Goal: Transaction & Acquisition: Purchase product/service

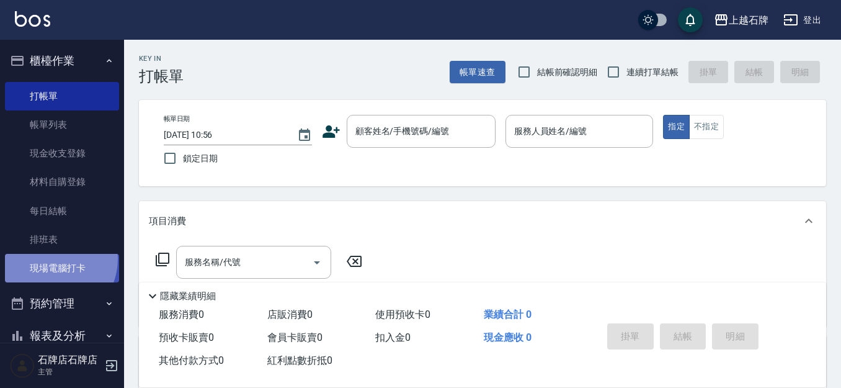
click at [50, 259] on link "現場電腦打卡" at bounding box center [62, 268] width 114 height 29
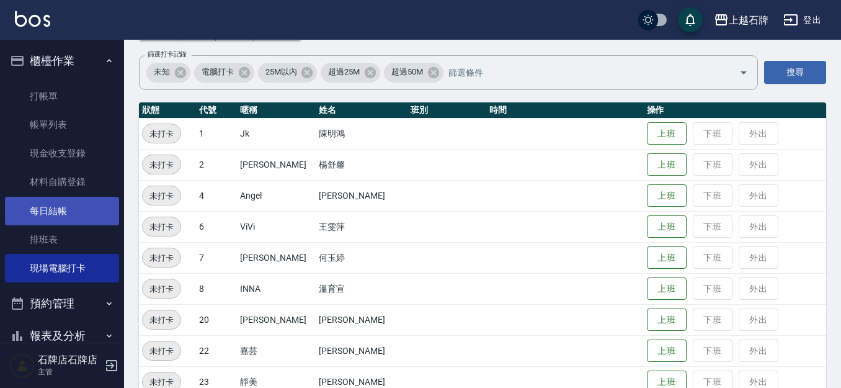
scroll to position [124, 0]
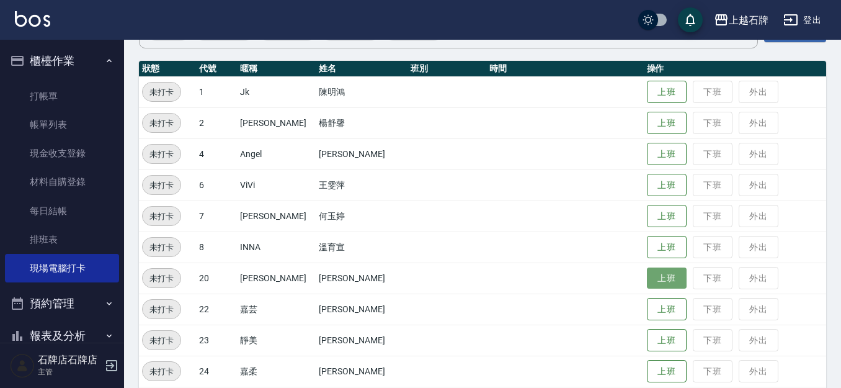
click at [647, 280] on button "上班" at bounding box center [667, 278] width 40 height 22
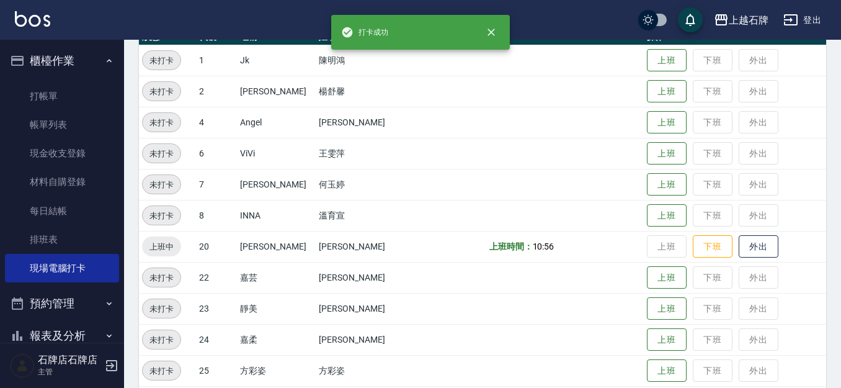
scroll to position [186, 0]
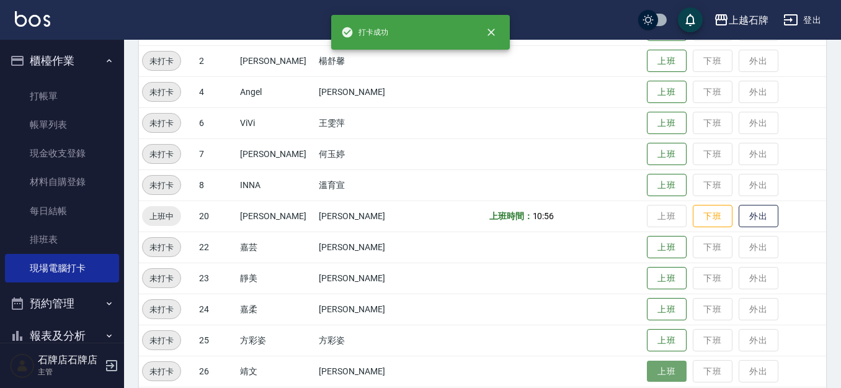
click at [657, 361] on button "上班" at bounding box center [667, 371] width 40 height 22
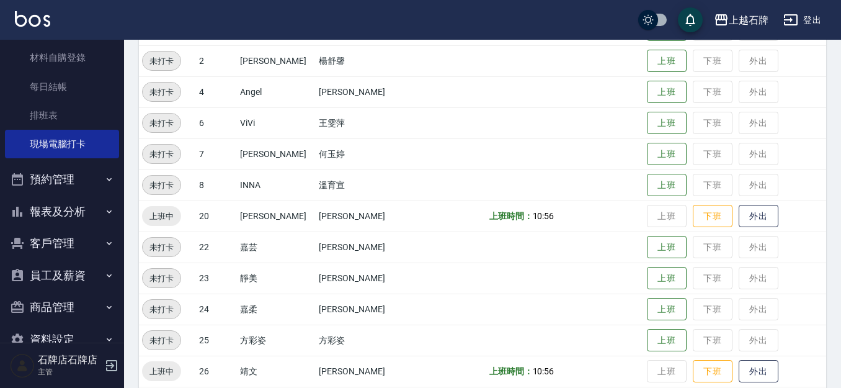
scroll to position [151, 0]
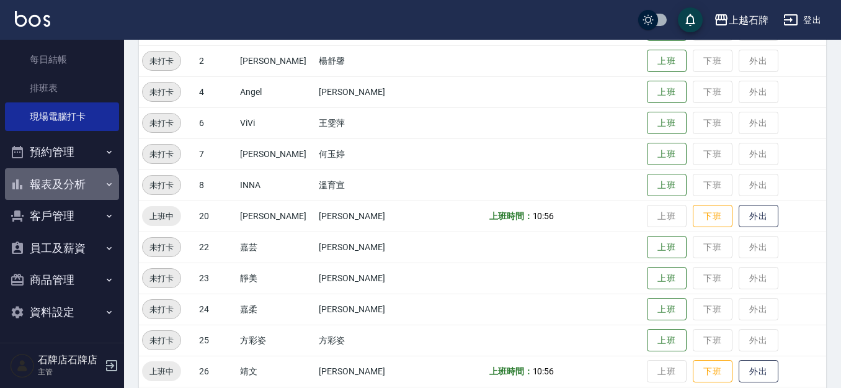
click at [60, 195] on button "報表及分析" at bounding box center [62, 184] width 114 height 32
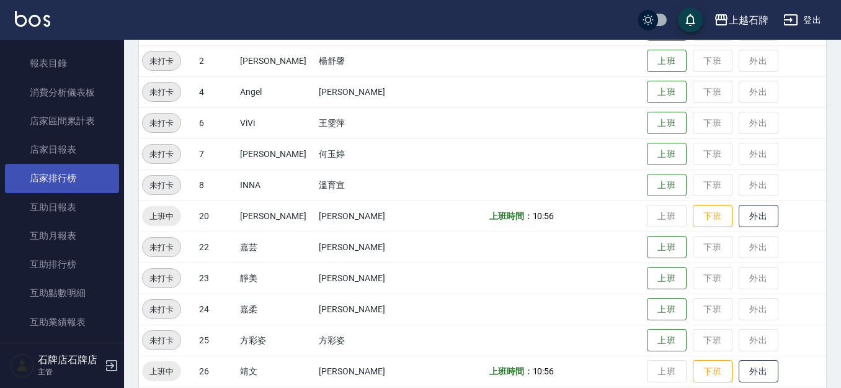
scroll to position [337, 0]
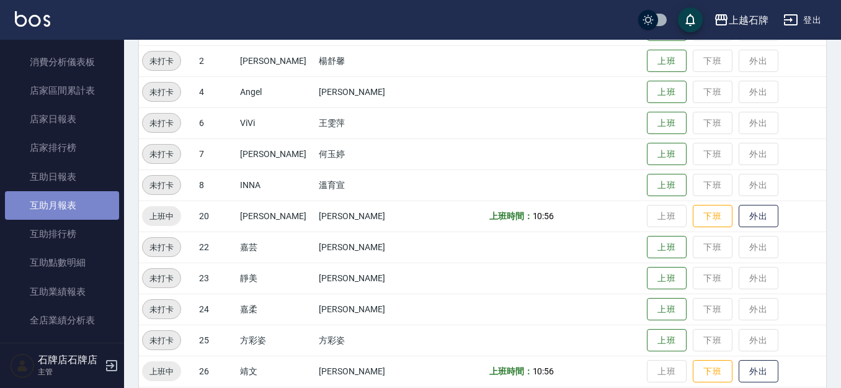
click at [67, 205] on link "互助月報表" at bounding box center [62, 205] width 114 height 29
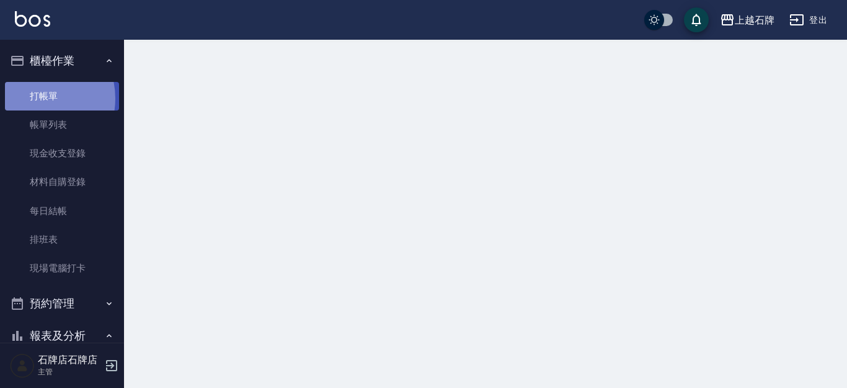
click at [30, 98] on link "打帳單" at bounding box center [62, 96] width 114 height 29
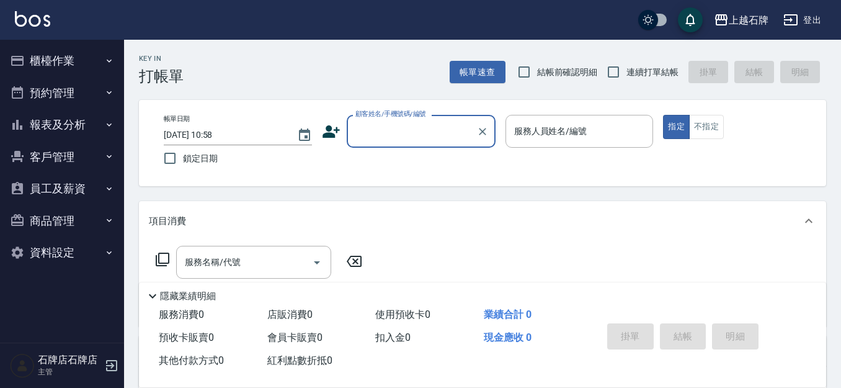
click at [80, 63] on button "櫃檯作業" at bounding box center [62, 61] width 114 height 32
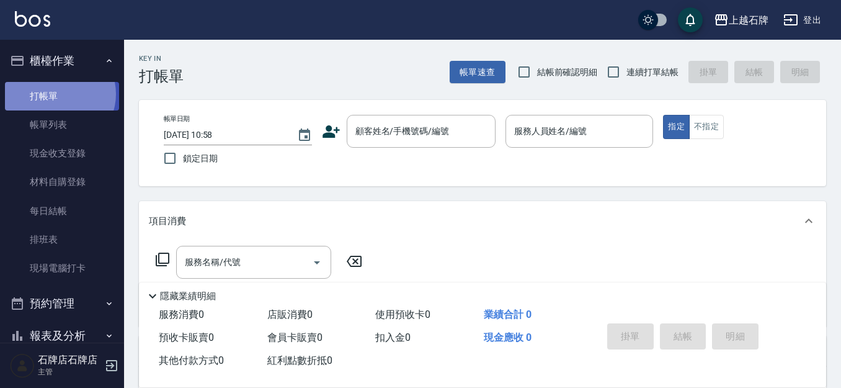
click at [57, 94] on link "打帳單" at bounding box center [62, 96] width 114 height 29
click at [67, 55] on button "櫃檯作業" at bounding box center [62, 61] width 114 height 32
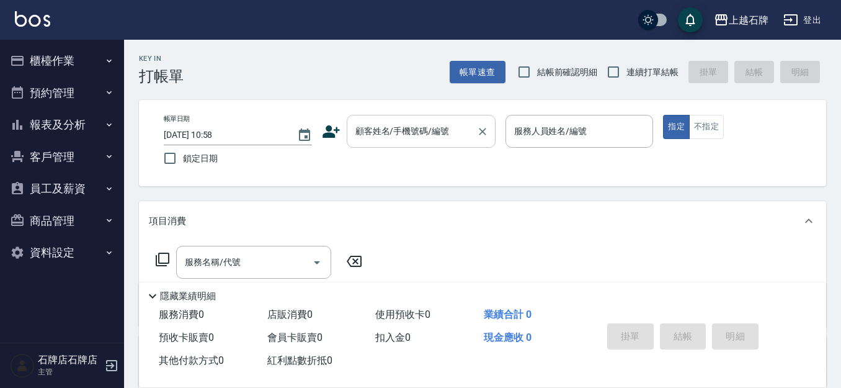
click at [399, 120] on div "顧客姓名/手機號碼/編號" at bounding box center [421, 131] width 149 height 33
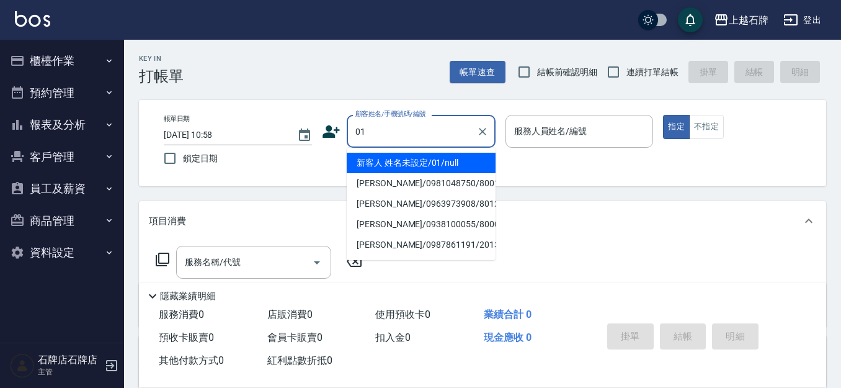
drag, startPoint x: 405, startPoint y: 156, endPoint x: 468, endPoint y: 165, distance: 63.9
click at [406, 156] on li "新客人 姓名未設定/01/null" at bounding box center [421, 163] width 149 height 20
type input "新客人 姓名未設定/01/null"
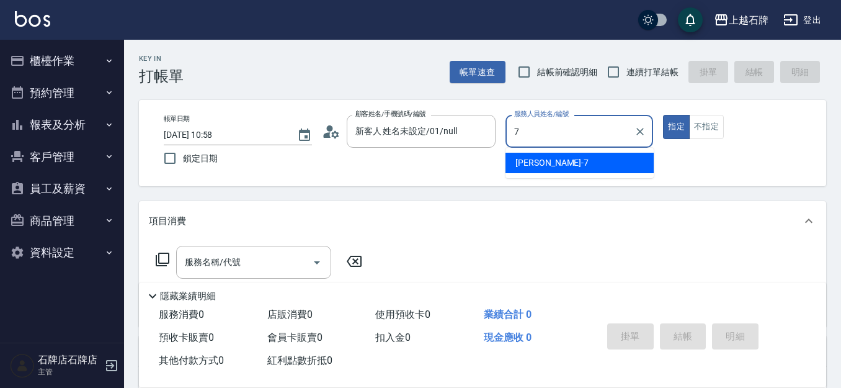
click at [537, 167] on span "[PERSON_NAME] -7" at bounding box center [551, 162] width 73 height 13
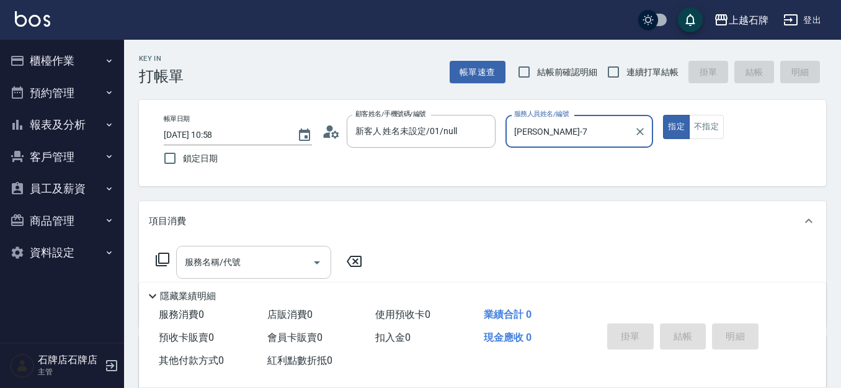
type input "[PERSON_NAME]-7"
click at [233, 265] on div "服務名稱/代號 服務名稱/代號" at bounding box center [253, 262] width 155 height 33
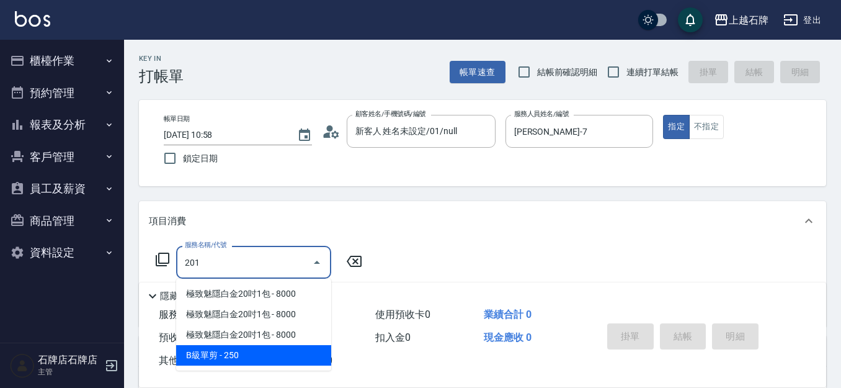
drag, startPoint x: 249, startPoint y: 352, endPoint x: 350, endPoint y: 311, distance: 109.4
click at [250, 352] on span "B級單剪 - 250" at bounding box center [253, 355] width 155 height 20
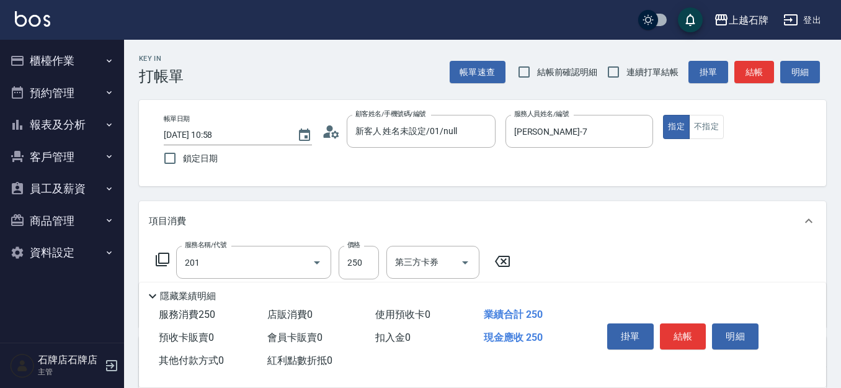
type input "B級單剪(201)"
drag, startPoint x: 359, startPoint y: 277, endPoint x: 366, endPoint y: 274, distance: 7.3
click at [360, 282] on div "隱藏業績明細" at bounding box center [482, 292] width 687 height 21
click at [366, 274] on input "250" at bounding box center [359, 262] width 40 height 33
type input "300"
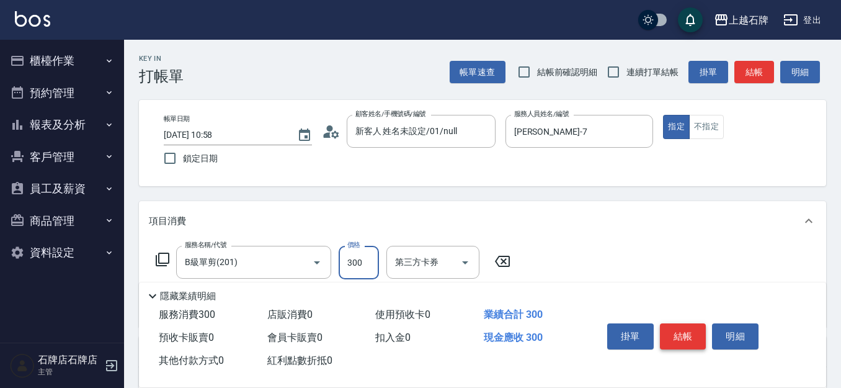
click at [682, 330] on button "結帳" at bounding box center [683, 336] width 47 height 26
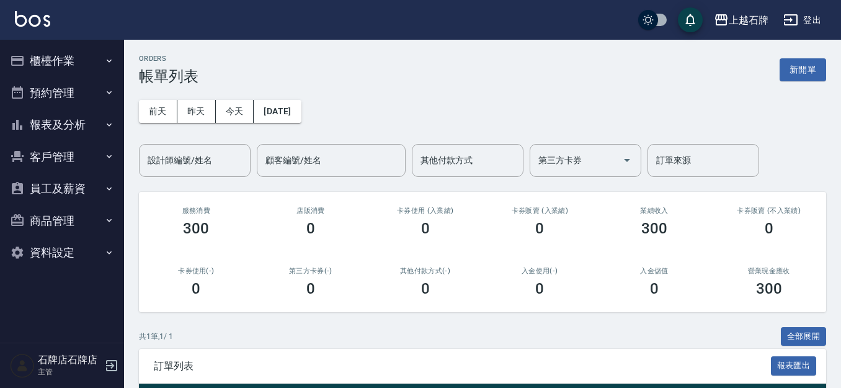
click at [79, 61] on button "櫃檯作業" at bounding box center [62, 61] width 114 height 32
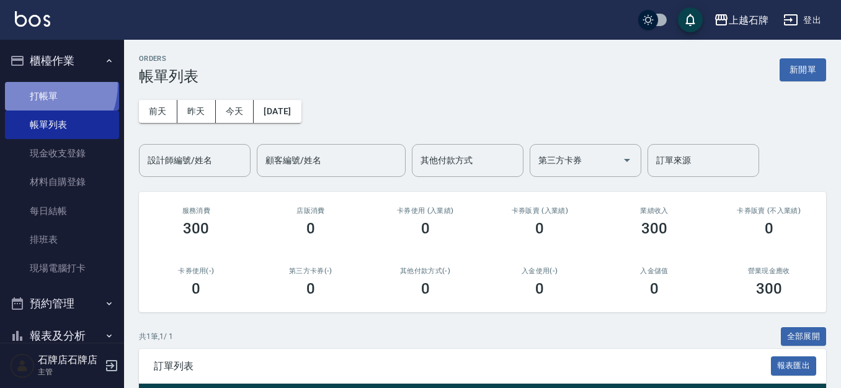
click at [33, 83] on link "打帳單" at bounding box center [62, 96] width 114 height 29
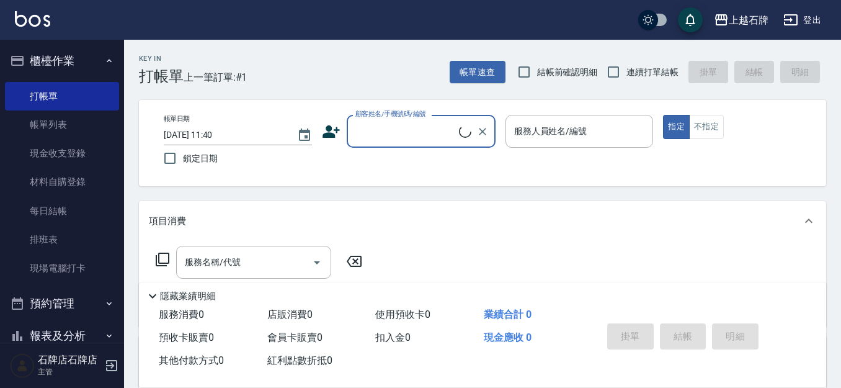
type input "2"
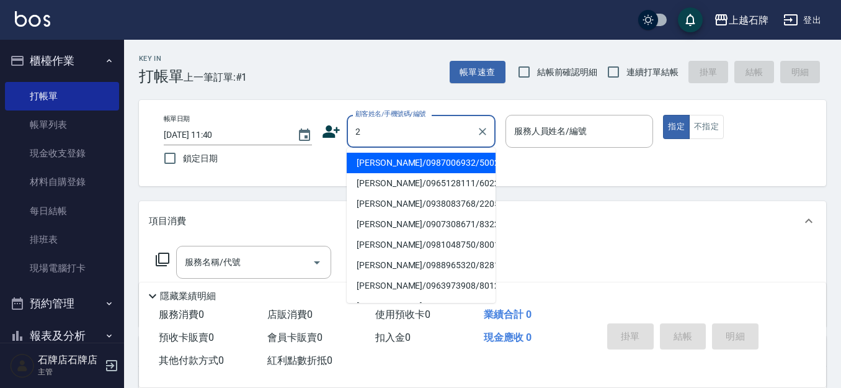
click at [399, 125] on input "2" at bounding box center [411, 131] width 119 height 22
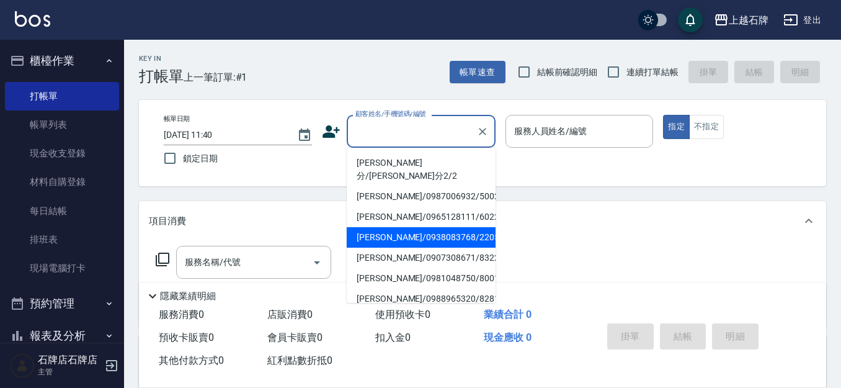
click at [625, 210] on div "項目消費" at bounding box center [482, 221] width 687 height 40
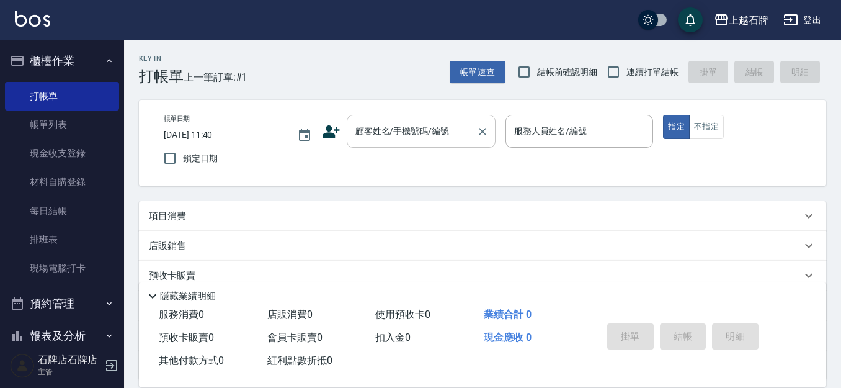
click at [355, 135] on input "顧客姓名/手機號碼/編號" at bounding box center [411, 131] width 119 height 22
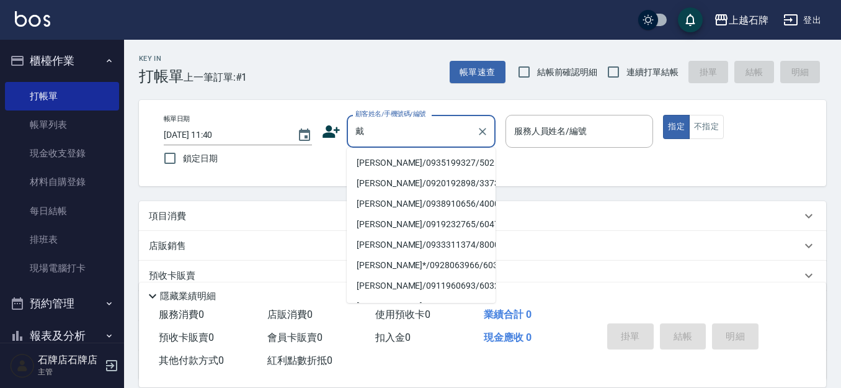
type input "戴"
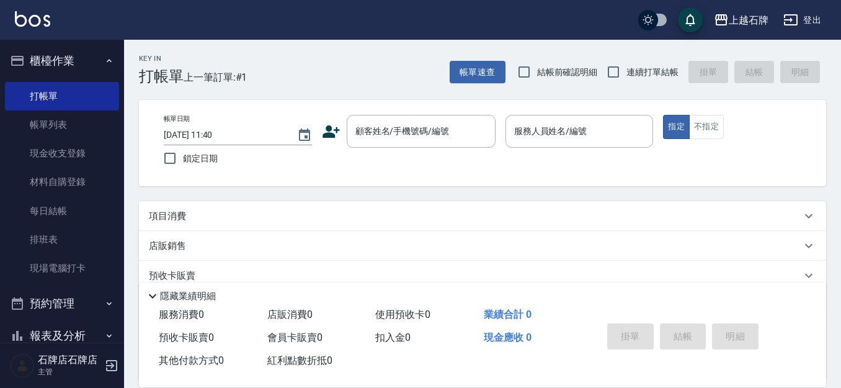
drag, startPoint x: 684, startPoint y: 272, endPoint x: 675, endPoint y: 248, distance: 25.7
click at [675, 248] on div "項目消費 服務名稱/代號 服務名稱/代號 店販銷售 服務人員姓名/編號 服務人員姓名/編號 商品代號/名稱 商品代號/名稱 預收卡販賣 卡券名稱/代號 卡券名…" at bounding box center [482, 290] width 687 height 179
click at [445, 138] on input "顧客姓名/手機號碼/編號" at bounding box center [411, 131] width 119 height 22
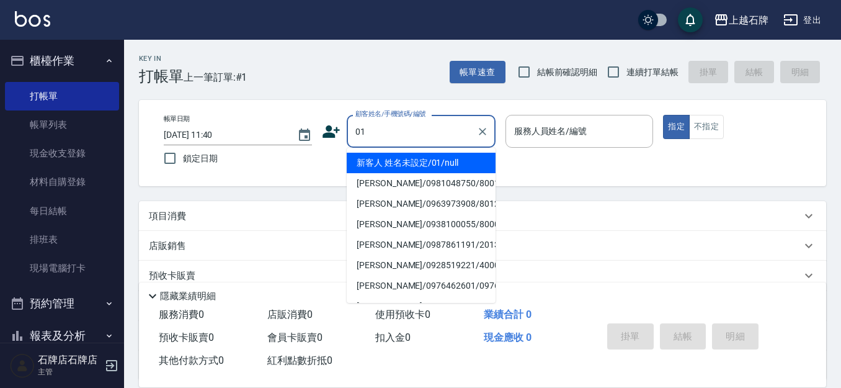
click at [469, 158] on li "新客人 姓名未設定/01/null" at bounding box center [421, 163] width 149 height 20
type input "01"
type input "1"
type input "新客人 姓名未設定/01/null"
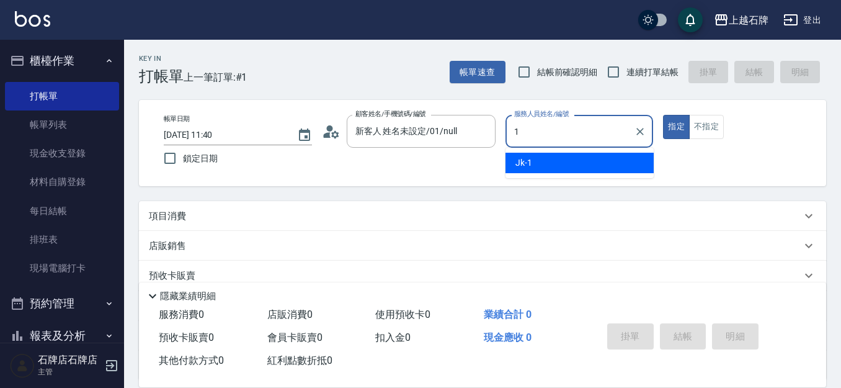
click at [542, 167] on div "Jk -1" at bounding box center [579, 163] width 148 height 20
type input "Jk-1"
click at [716, 125] on button "不指定" at bounding box center [706, 127] width 35 height 24
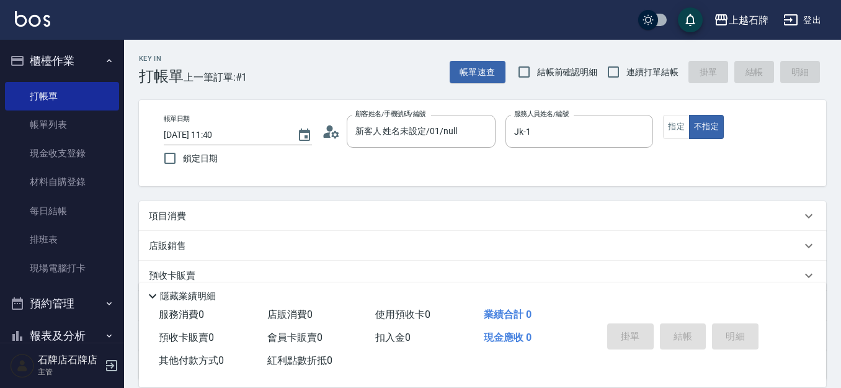
drag, startPoint x: 265, startPoint y: 234, endPoint x: 269, endPoint y: 227, distance: 8.1
click at [269, 228] on div "項目消費 服務名稱/代號 服務名稱/代號 店販銷售 服務人員姓名/編號 服務人員姓名/編號 商品代號/名稱 商品代號/名稱 預收卡販賣 卡券名稱/代號 卡券名…" at bounding box center [482, 290] width 687 height 179
click at [274, 221] on div "項目消費" at bounding box center [475, 216] width 652 height 13
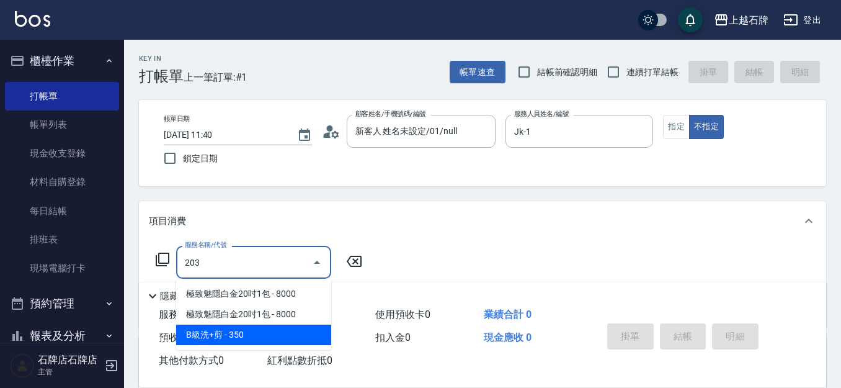
click at [262, 338] on span "B級洗+剪 - 350" at bounding box center [253, 334] width 155 height 20
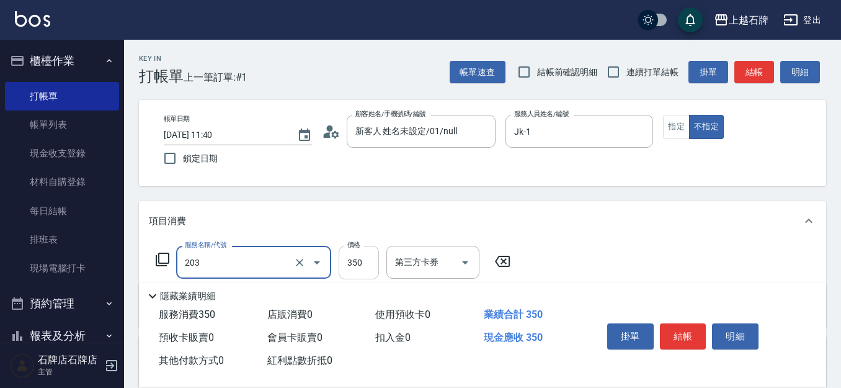
type input "B級洗+剪(203)"
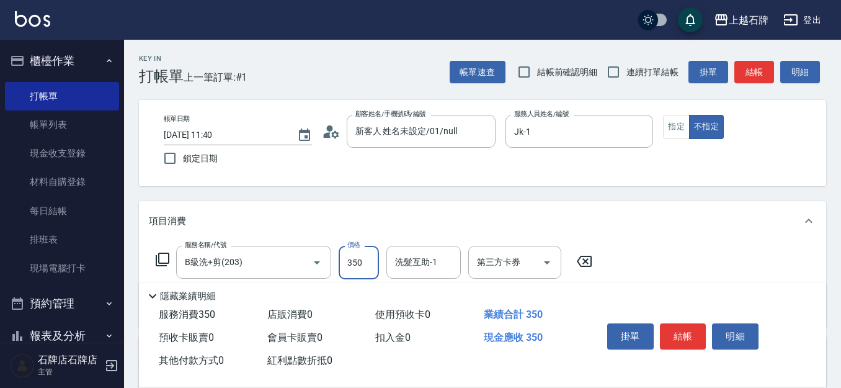
click at [352, 267] on input "350" at bounding box center [359, 262] width 40 height 33
type input "499"
click at [445, 259] on input "洗髮互助-1" at bounding box center [423, 262] width 63 height 22
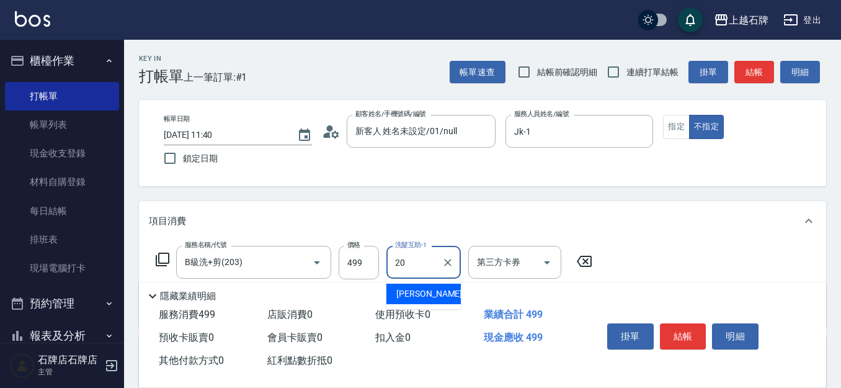
click at [440, 293] on div "[PERSON_NAME] -20" at bounding box center [423, 293] width 74 height 20
type input "[PERSON_NAME]-20"
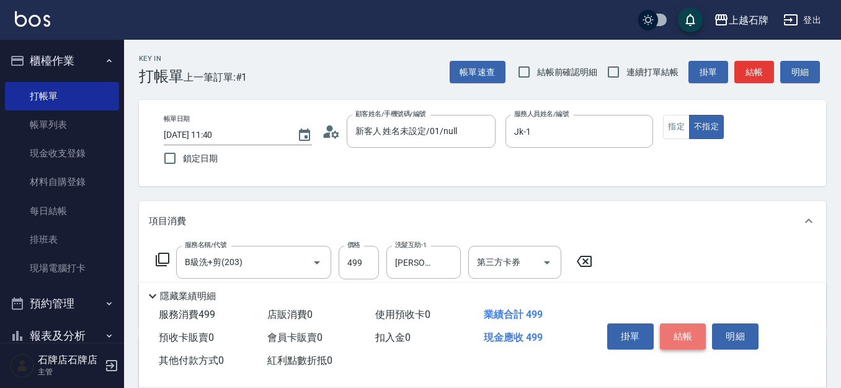
click at [698, 332] on button "結帳" at bounding box center [683, 336] width 47 height 26
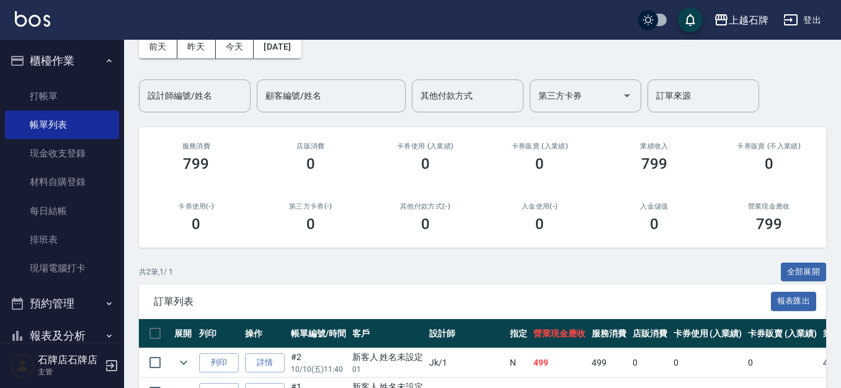
scroll to position [124, 0]
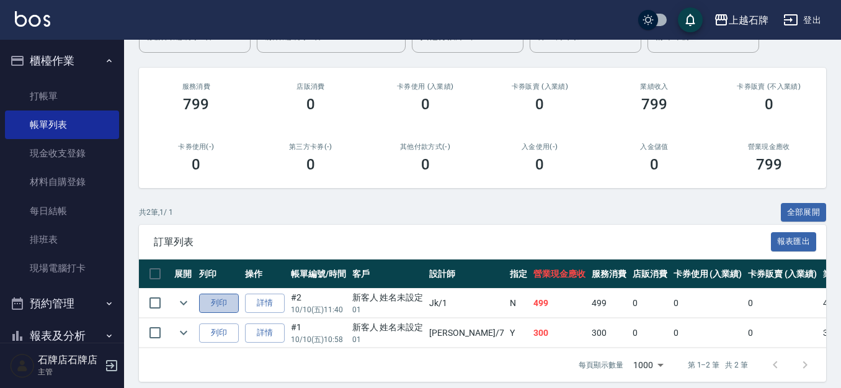
click at [233, 304] on button "列印" at bounding box center [219, 302] width 40 height 19
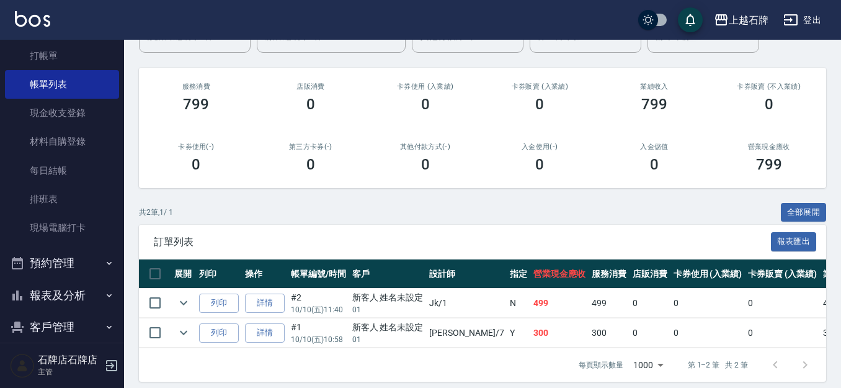
scroll to position [62, 0]
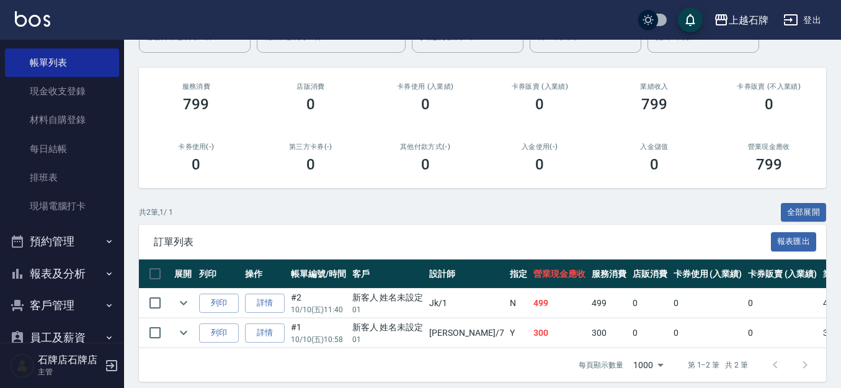
drag, startPoint x: 64, startPoint y: 279, endPoint x: 73, endPoint y: 278, distance: 9.4
click at [69, 278] on button "報表及分析" at bounding box center [62, 273] width 114 height 32
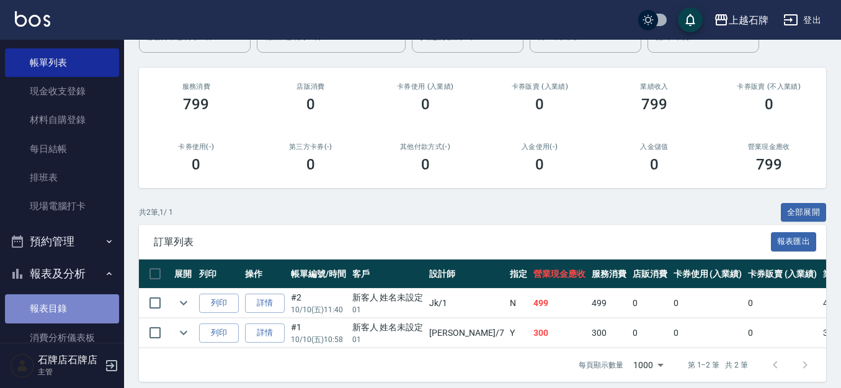
click at [71, 298] on link "報表目錄" at bounding box center [62, 308] width 114 height 29
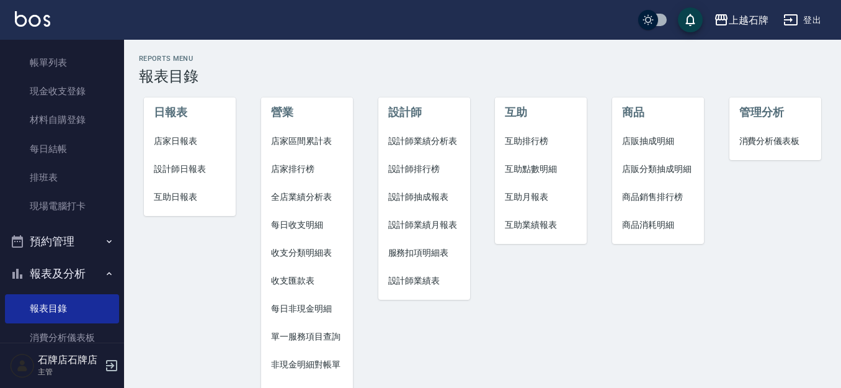
click at [171, 164] on span "設計師日報表" at bounding box center [190, 168] width 72 height 13
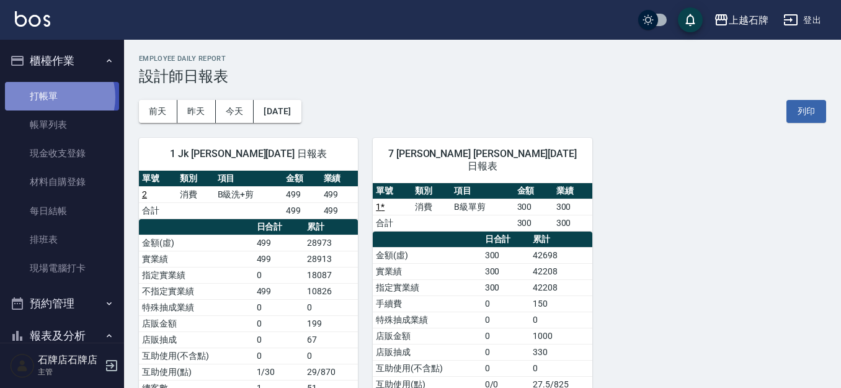
click at [54, 97] on link "打帳單" at bounding box center [62, 96] width 114 height 29
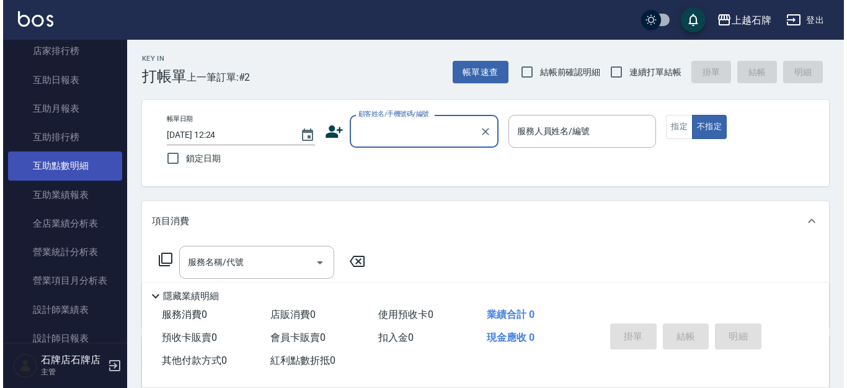
scroll to position [620, 0]
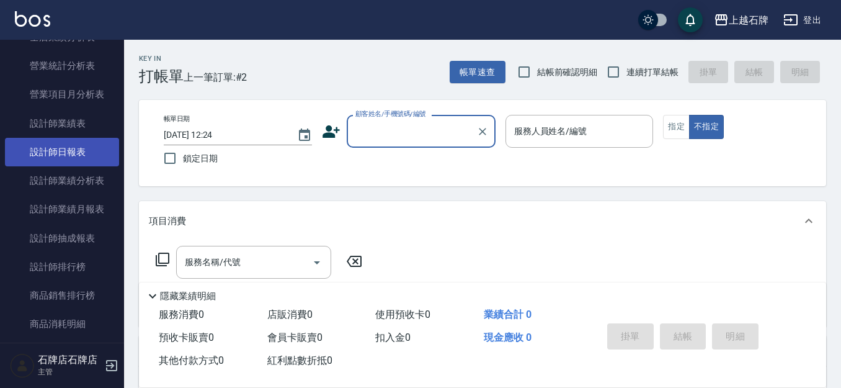
click at [68, 141] on link "設計師日報表" at bounding box center [62, 152] width 114 height 29
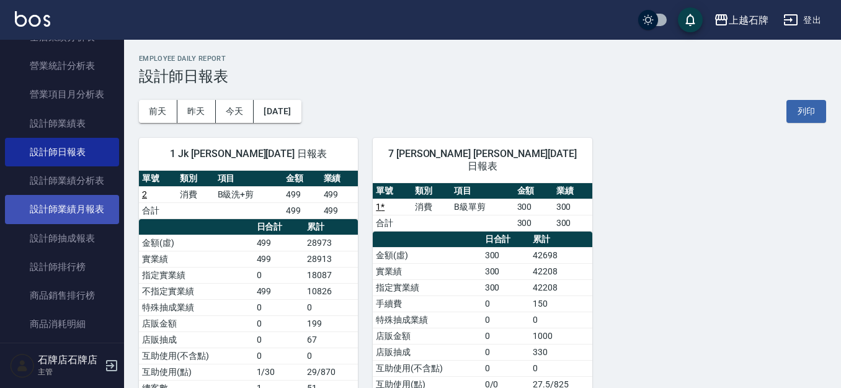
click at [74, 208] on link "設計師業績月報表" at bounding box center [62, 209] width 114 height 29
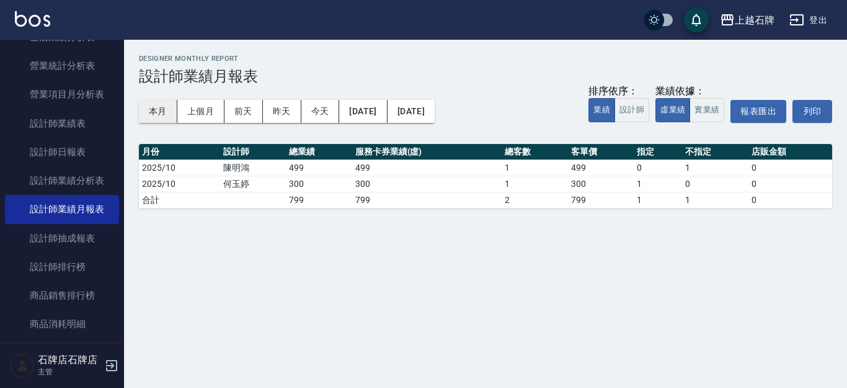
click at [161, 118] on button "本月" at bounding box center [158, 111] width 38 height 23
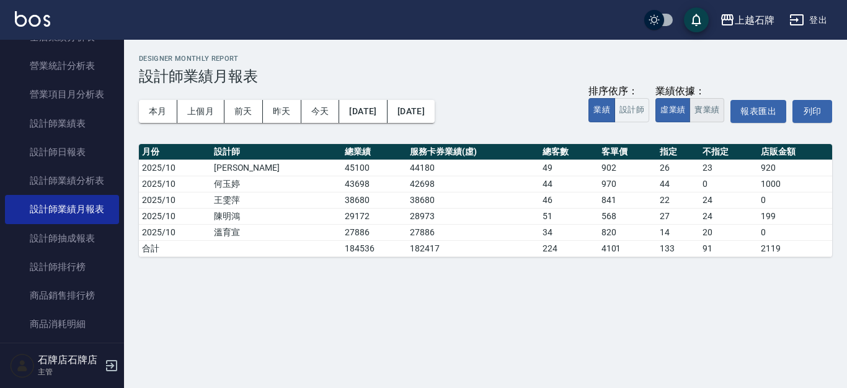
click at [718, 117] on button "實業績" at bounding box center [707, 110] width 35 height 24
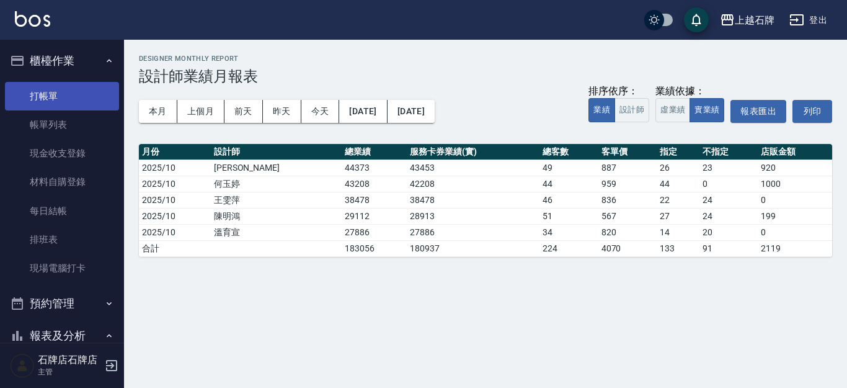
click at [100, 98] on link "打帳單" at bounding box center [62, 96] width 114 height 29
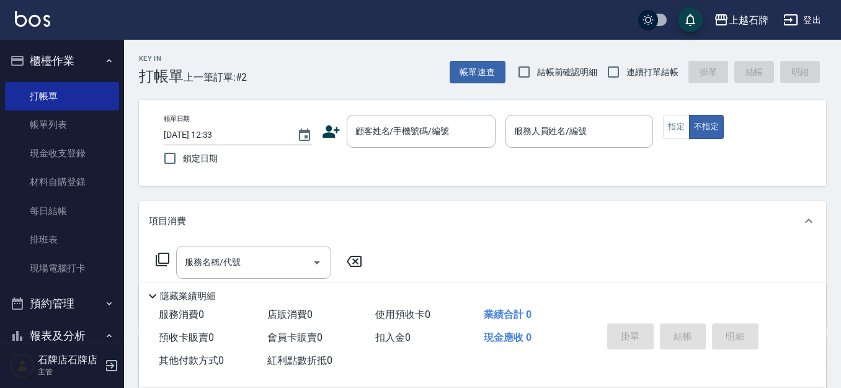
click at [413, 73] on div "Key In 打帳單 上一筆訂單:#2 帳單速查 結帳前確認明細 連續打單結帳 掛單 結帳 明細" at bounding box center [475, 62] width 702 height 45
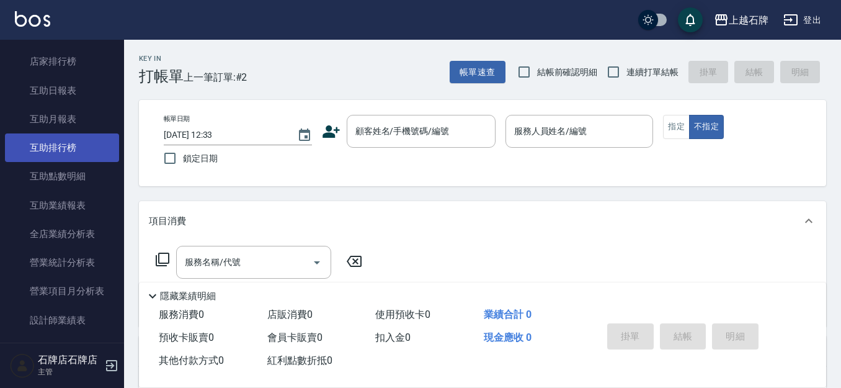
scroll to position [496, 0]
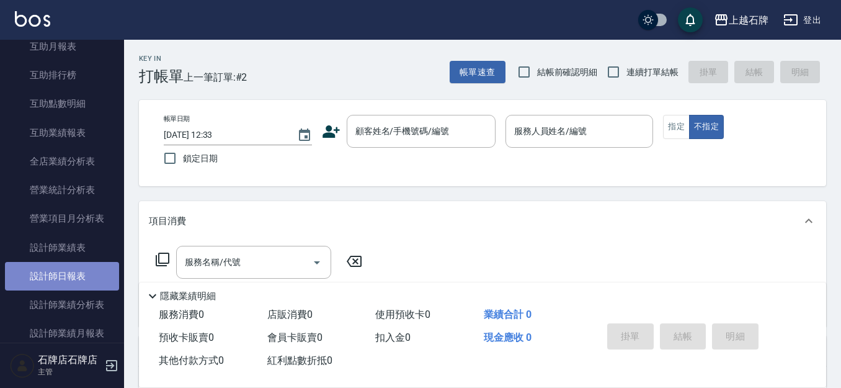
click at [84, 270] on link "設計師日報表" at bounding box center [62, 276] width 114 height 29
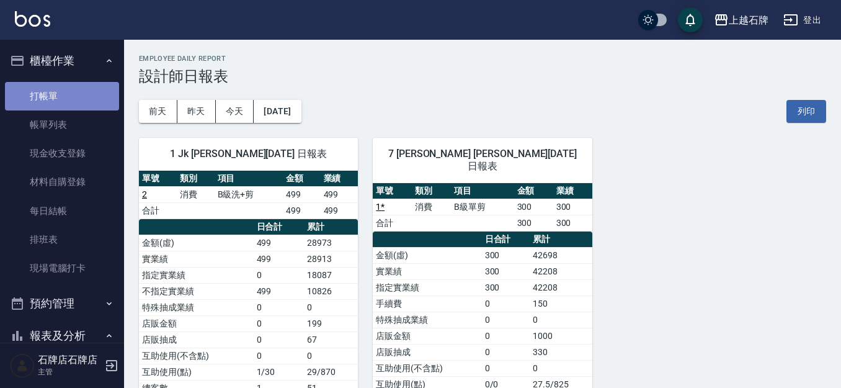
click at [78, 94] on link "打帳單" at bounding box center [62, 96] width 114 height 29
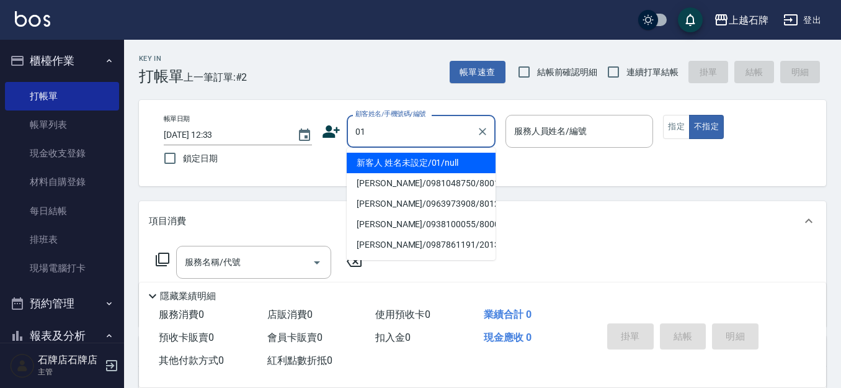
type input "新客人 姓名未設定/01/null"
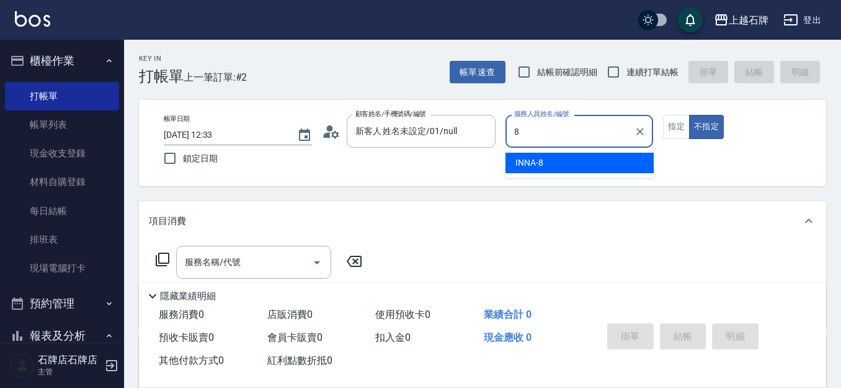
type input "INNA-8"
type button "false"
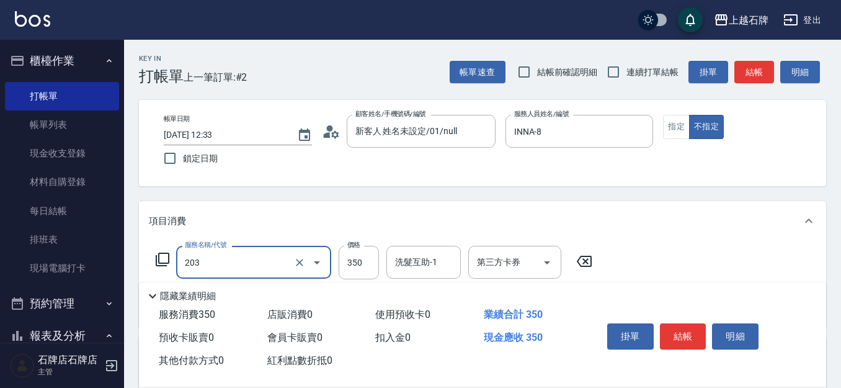
type input "B級洗+剪(203)"
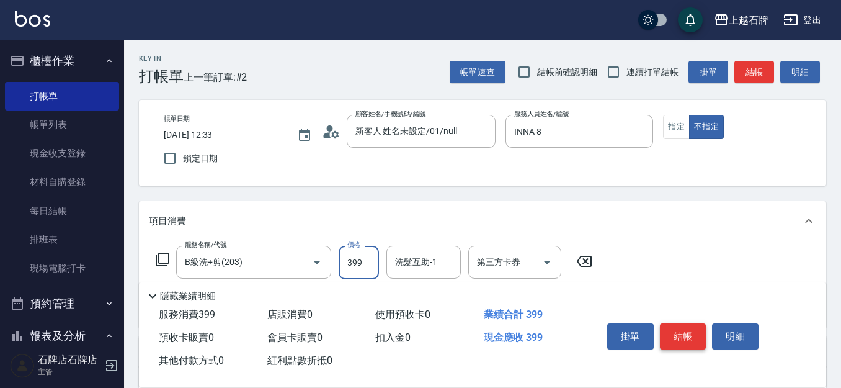
type input "399"
click at [674, 323] on button "結帳" at bounding box center [683, 336] width 47 height 26
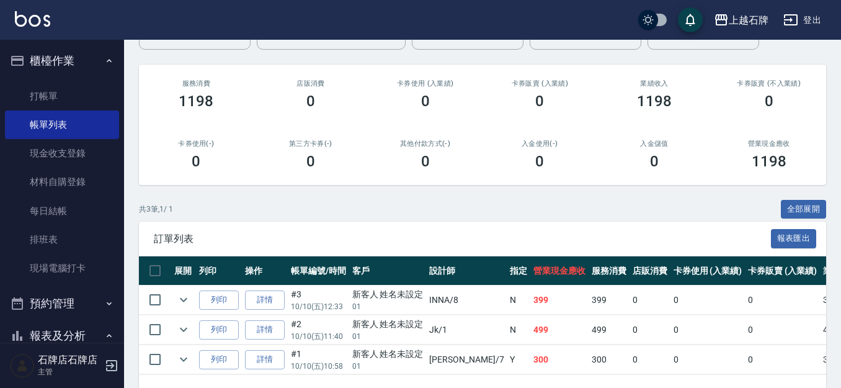
scroll to position [173, 0]
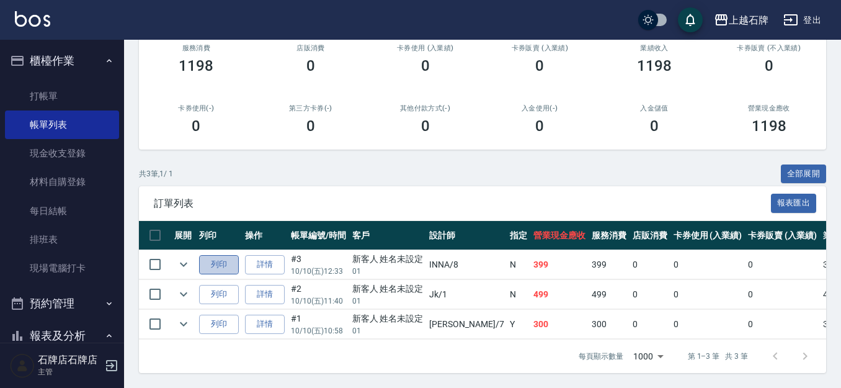
click at [216, 255] on button "列印" at bounding box center [219, 264] width 40 height 19
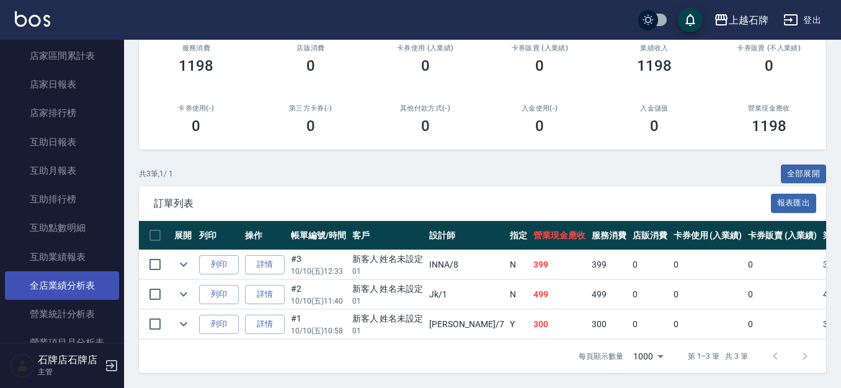
scroll to position [496, 0]
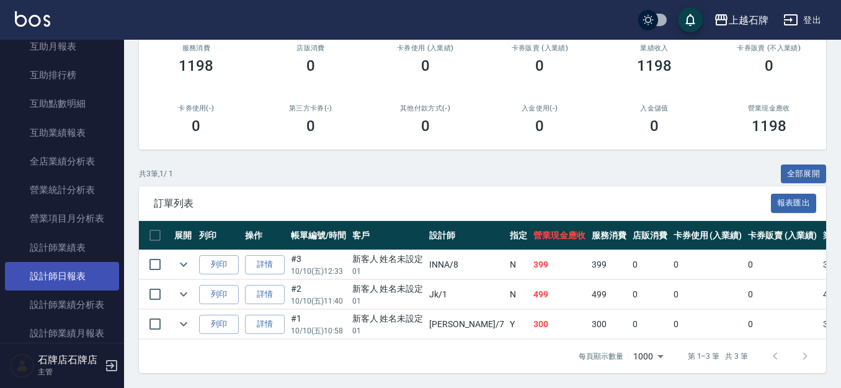
click at [69, 286] on link "設計師日報表" at bounding box center [62, 276] width 114 height 29
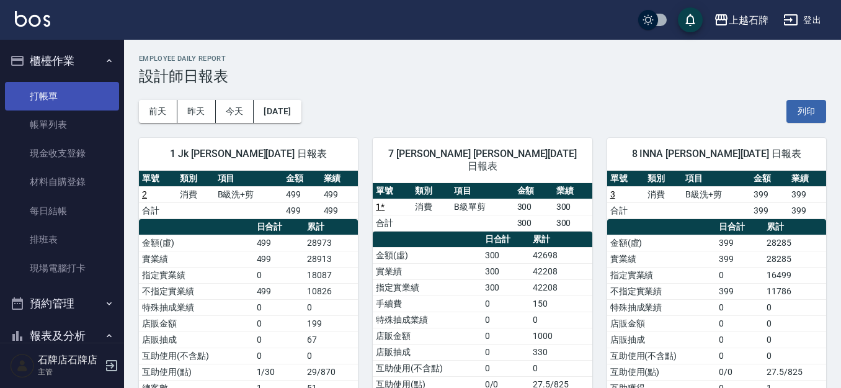
click at [49, 102] on link "打帳單" at bounding box center [62, 96] width 114 height 29
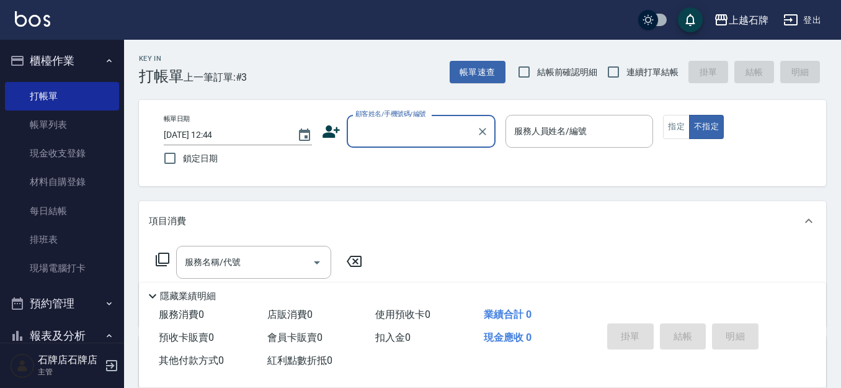
click at [394, 153] on div "帳單日期 [DATE] 12:44 鎖定日期 顧客姓名/手機號碼/編號 顧客姓名/手機號碼/編號 服務人員姓名/編號 服務人員姓名/編號 指定 不指定" at bounding box center [482, 143] width 657 height 56
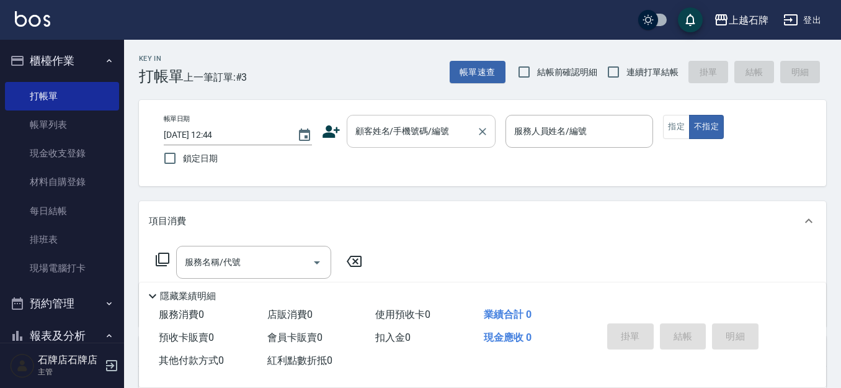
click at [388, 136] on input "顧客姓名/手機號碼/編號" at bounding box center [411, 131] width 119 height 22
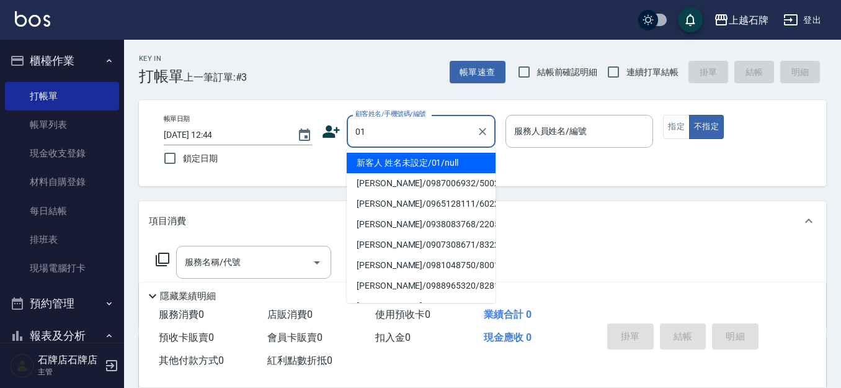
type input "01"
type input "6"
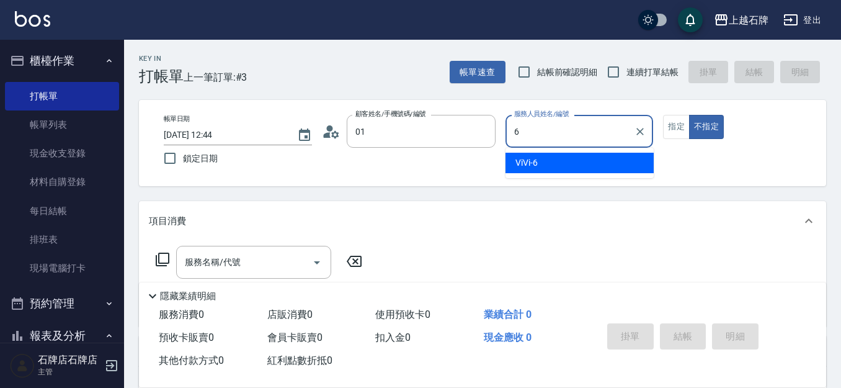
type input "新客人 姓名未設定/01/null"
type input "ViVi-6"
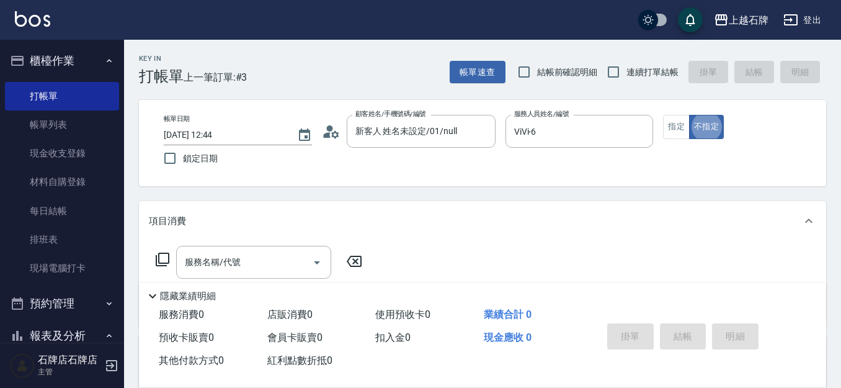
type button "false"
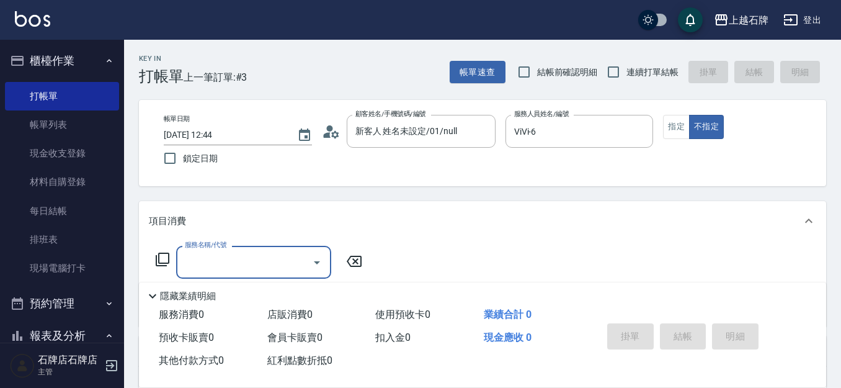
type input "2"
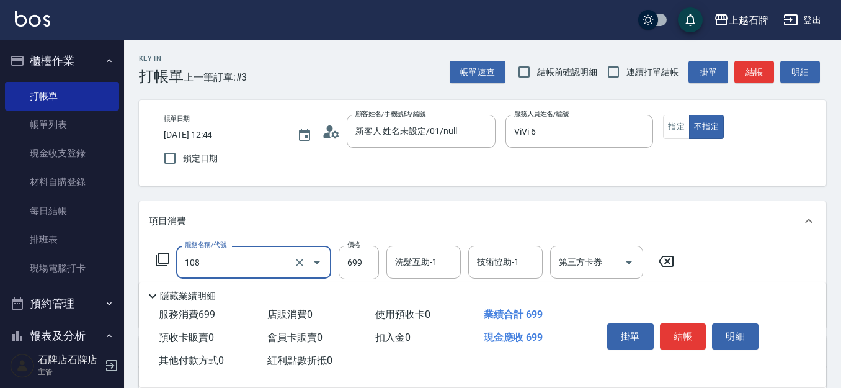
type input "洗+肩頸紓壓+頭皮去角質(108)"
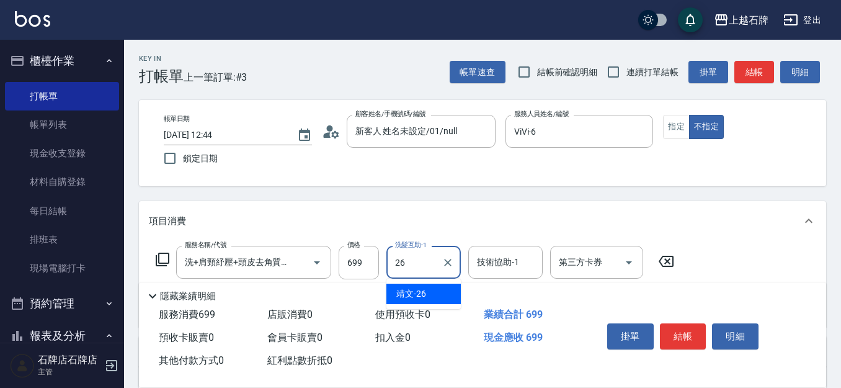
type input "靖文-26"
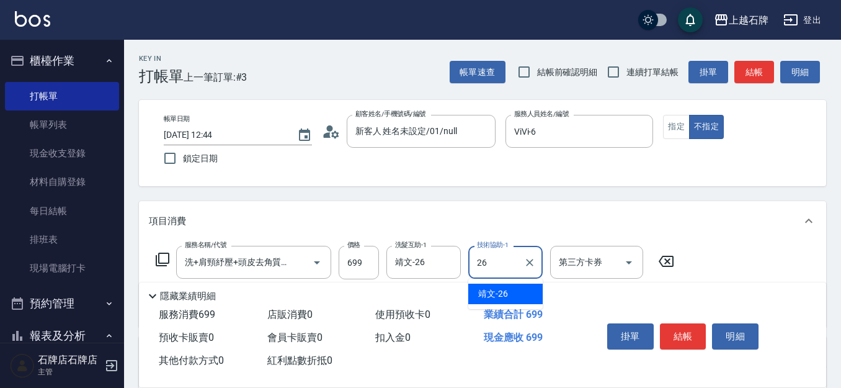
type input "靖文-26"
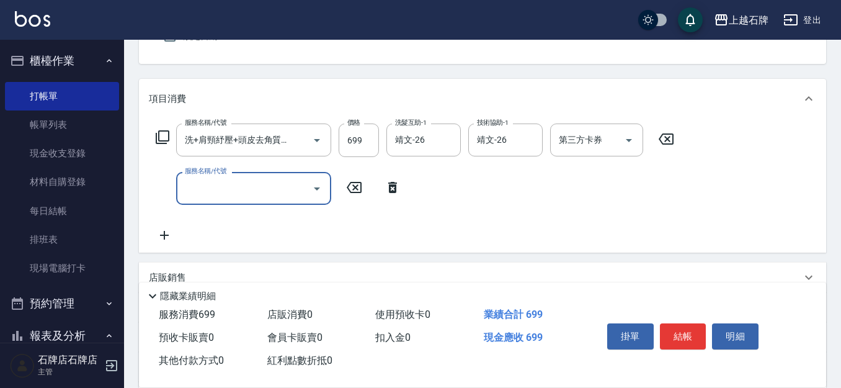
scroll to position [124, 0]
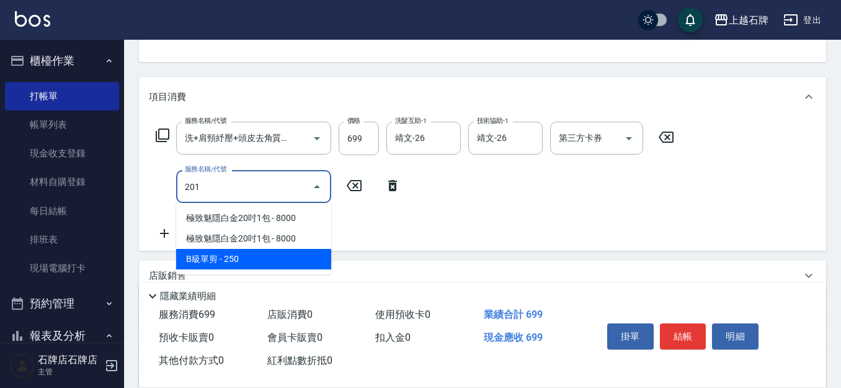
type input "B級單剪(201)"
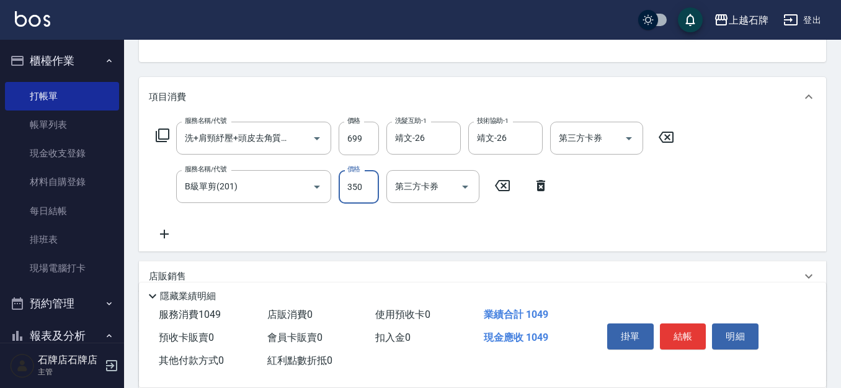
type input "350"
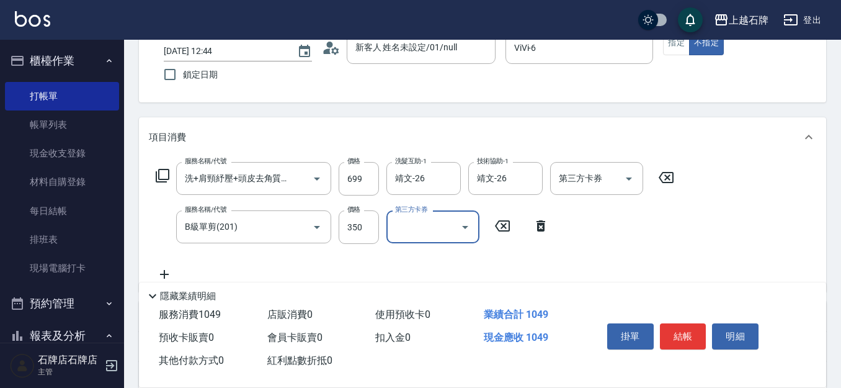
scroll to position [62, 0]
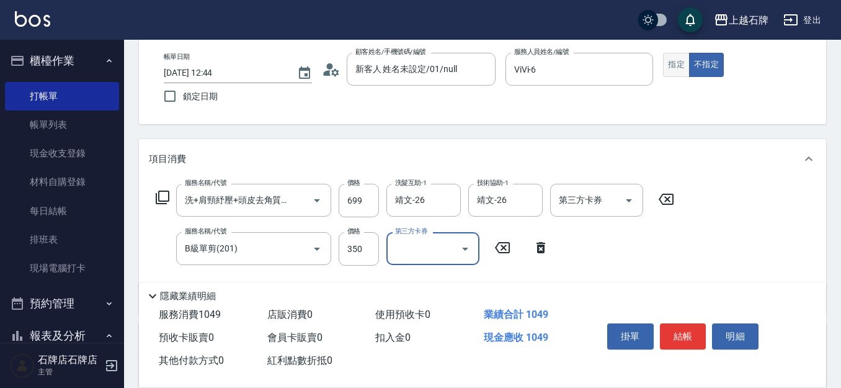
click at [683, 66] on button "指定" at bounding box center [676, 65] width 27 height 24
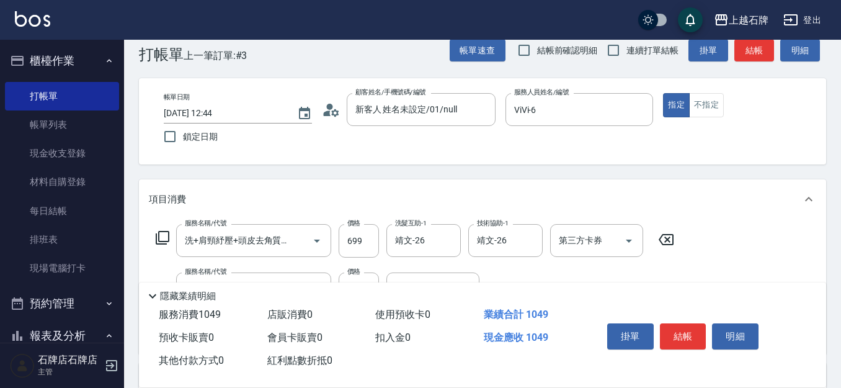
scroll to position [0, 0]
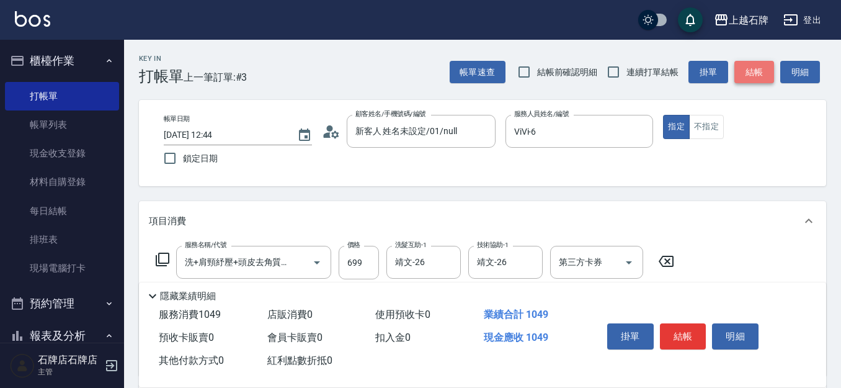
click at [750, 74] on button "結帳" at bounding box center [754, 72] width 40 height 23
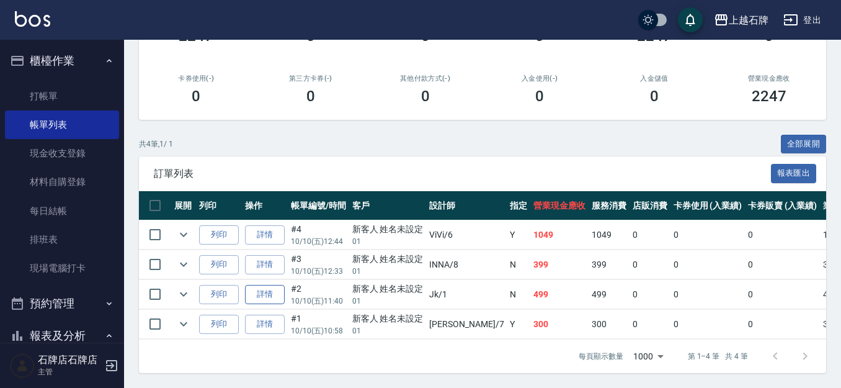
scroll to position [203, 0]
click at [216, 225] on button "列印" at bounding box center [219, 234] width 40 height 19
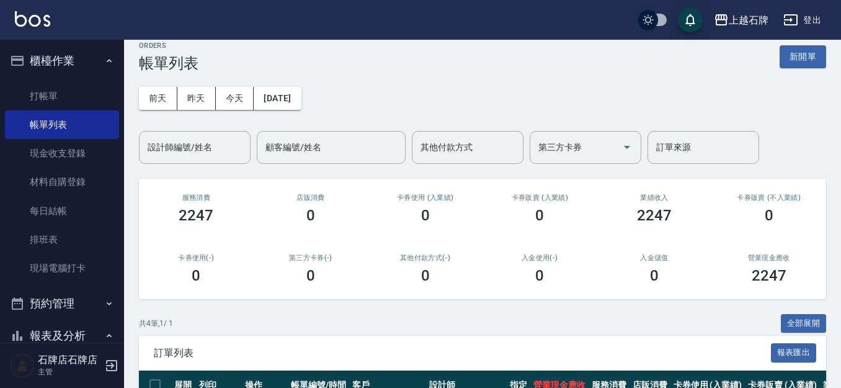
scroll to position [0, 0]
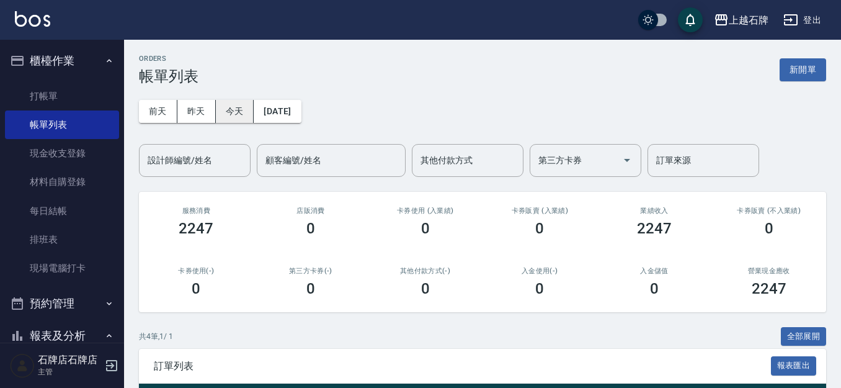
drag, startPoint x: 196, startPoint y: 116, endPoint x: 232, endPoint y: 121, distance: 36.3
click at [196, 116] on button "昨天" at bounding box center [196, 111] width 38 height 23
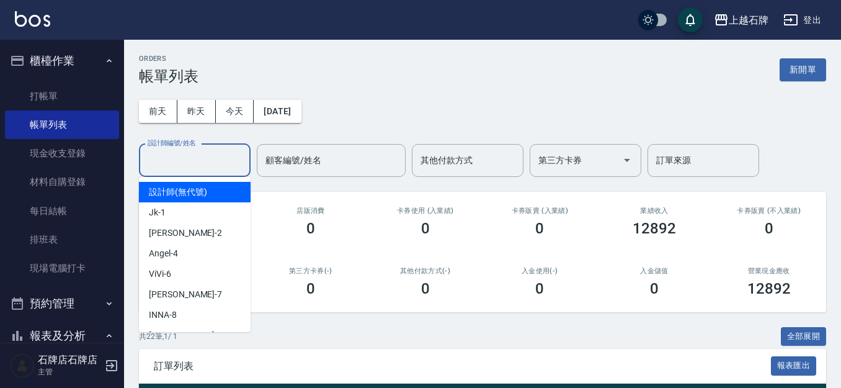
click at [153, 159] on input "設計師編號/姓名" at bounding box center [195, 160] width 100 height 22
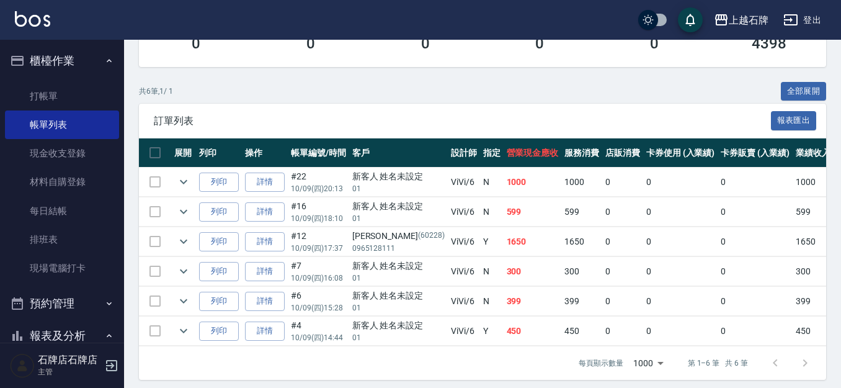
scroll to position [248, 0]
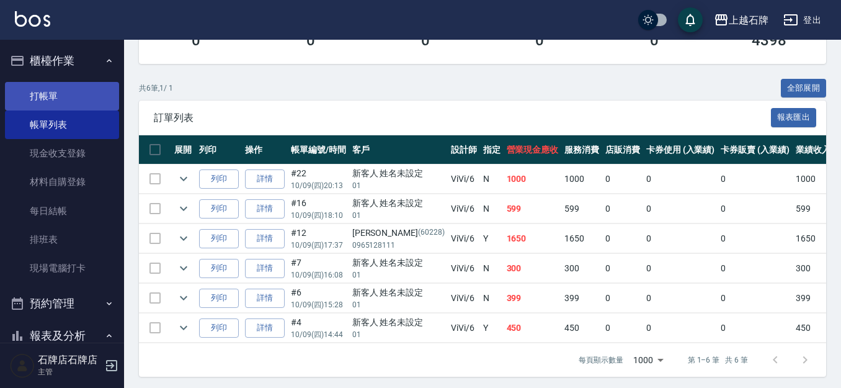
type input "ViVi-6"
click at [78, 99] on link "打帳單" at bounding box center [62, 96] width 114 height 29
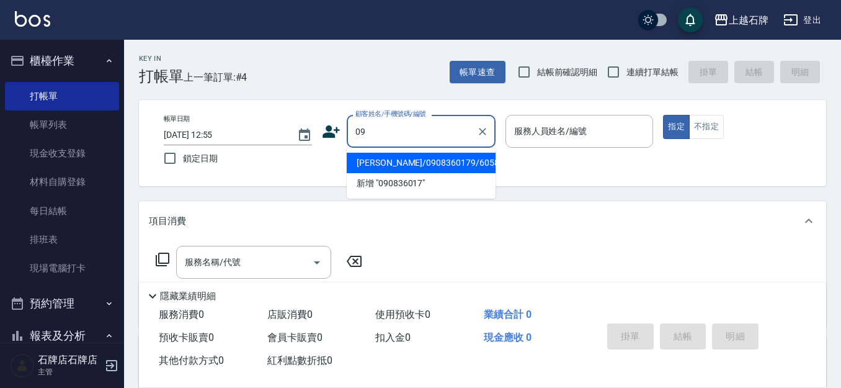
type input "0"
type input "[PERSON_NAME]/0908360179/60584"
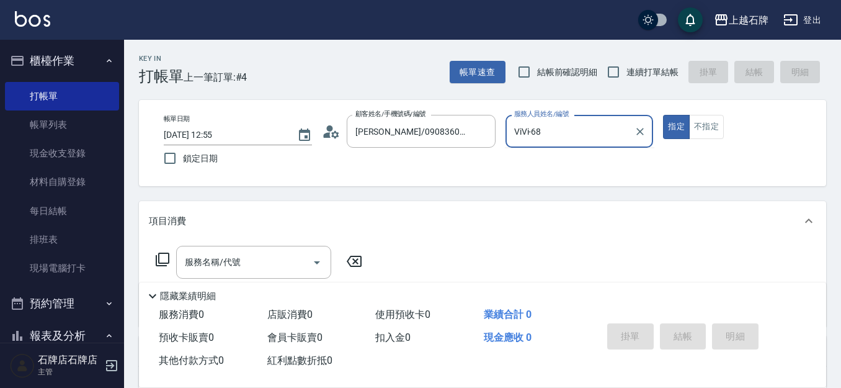
click at [663, 115] on button "指定" at bounding box center [676, 127] width 27 height 24
type input "ViVi-6"
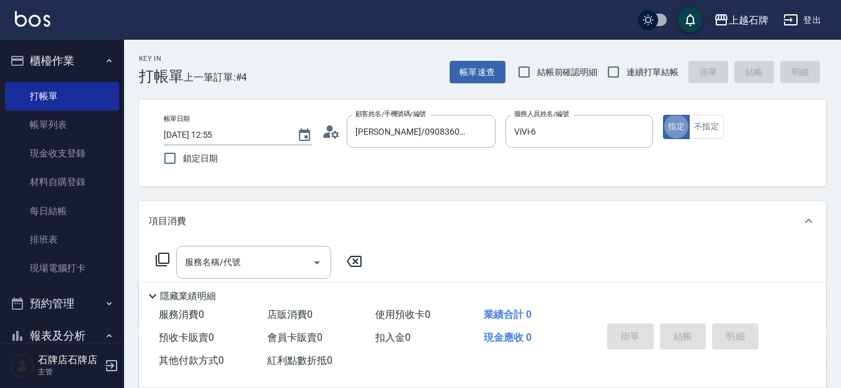
type button "true"
type input "新客人 姓名未設定/01/null"
click at [644, 134] on icon "Clear" at bounding box center [640, 131] width 12 height 12
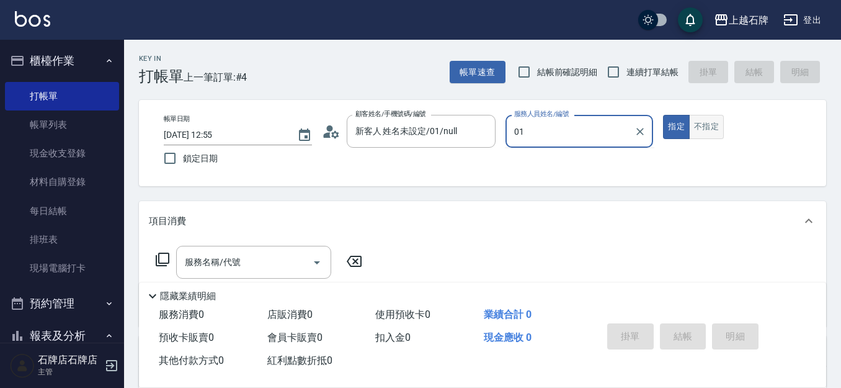
type input "0"
type input "INNA-8"
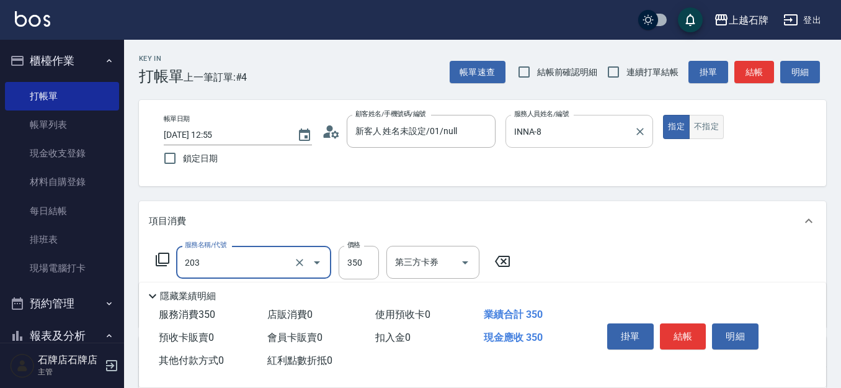
type input "B級洗+剪(203)"
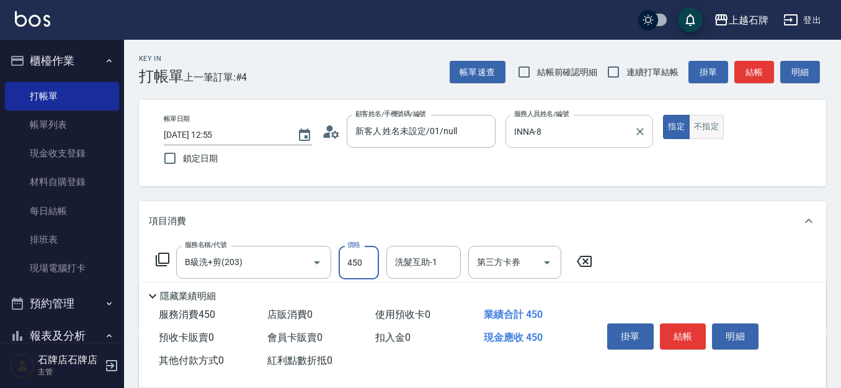
type input "450"
click at [693, 325] on button "結帳" at bounding box center [683, 336] width 47 height 26
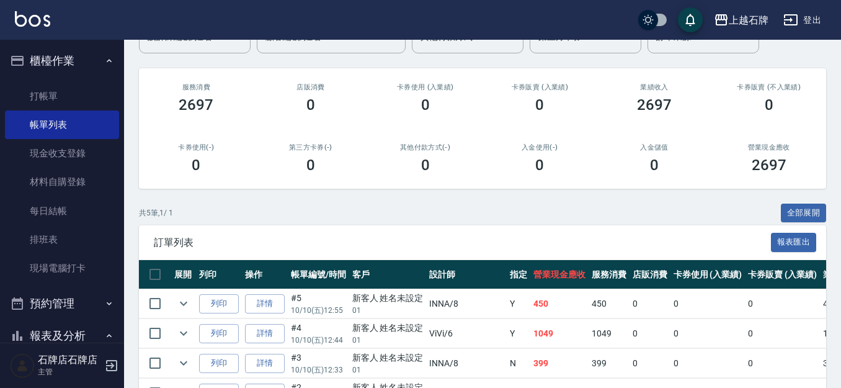
scroll to position [124, 0]
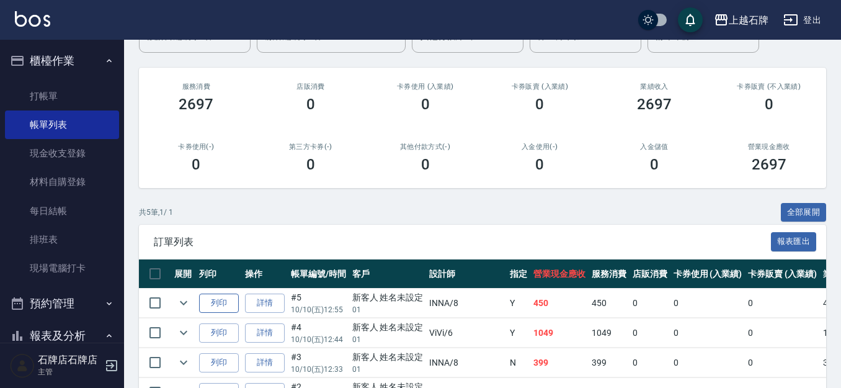
click at [209, 301] on button "列印" at bounding box center [219, 302] width 40 height 19
click at [96, 98] on link "打帳單" at bounding box center [62, 96] width 114 height 29
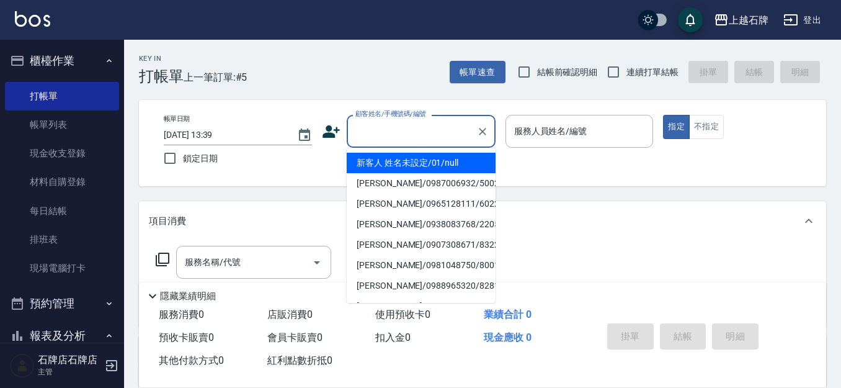
click at [446, 140] on input "顧客姓名/手機號碼/編號" at bounding box center [411, 131] width 119 height 22
type input "新客人 姓名未設定/01/null"
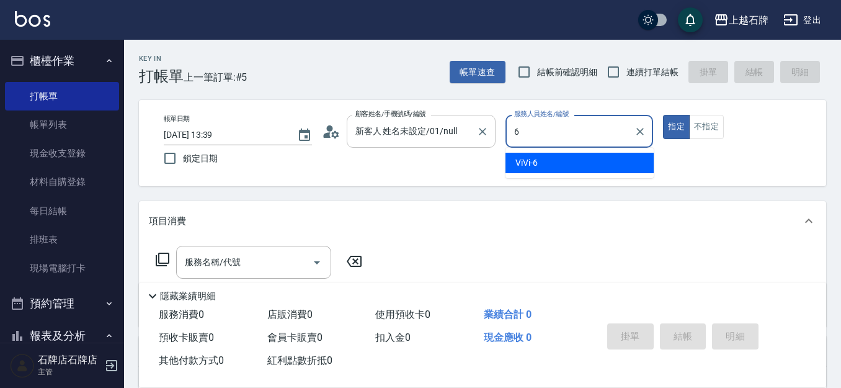
type input "ViVi-6"
type button "true"
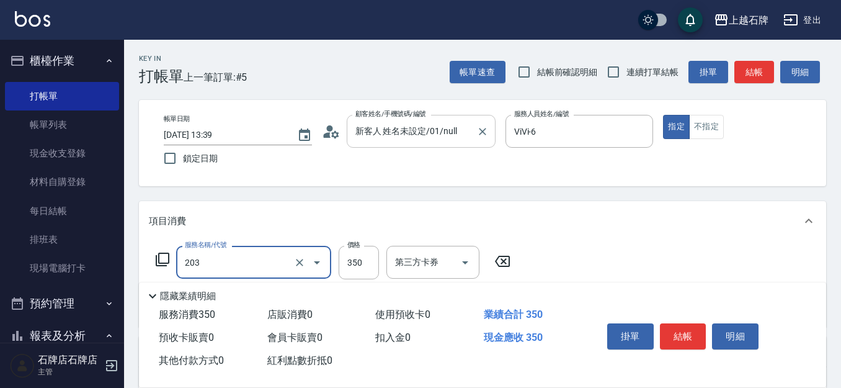
type input "B級洗+剪(203)"
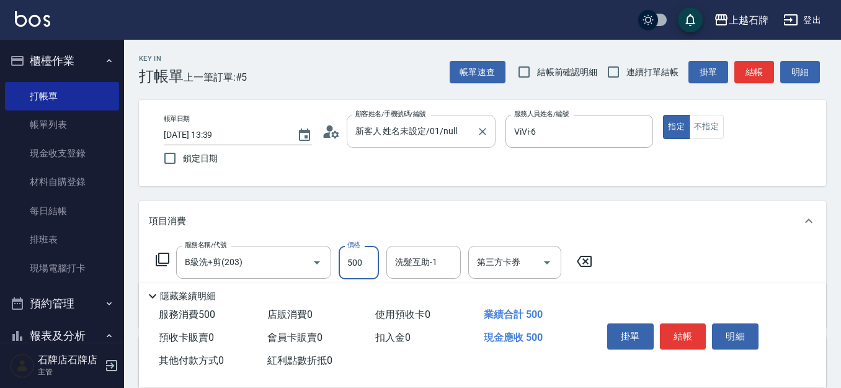
type input "500"
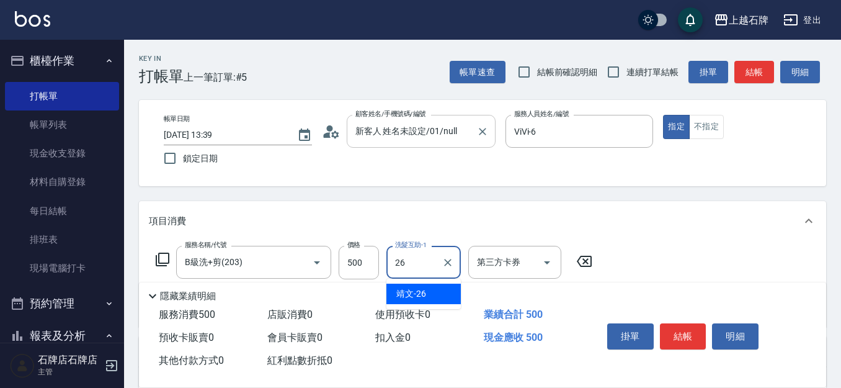
type input "靖文-26"
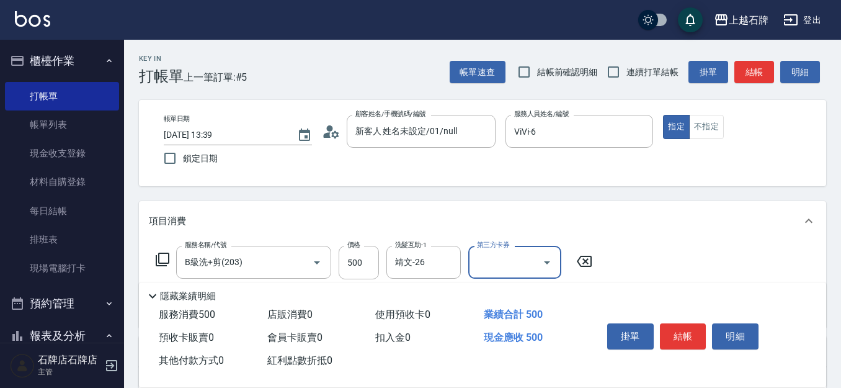
click at [758, 65] on button "結帳" at bounding box center [754, 72] width 40 height 23
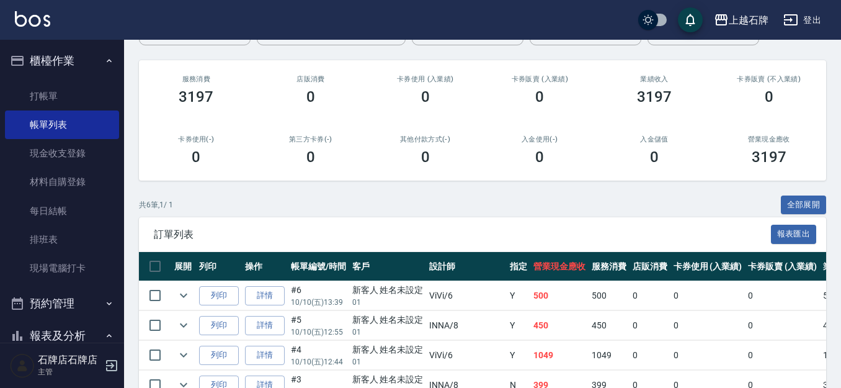
scroll to position [186, 0]
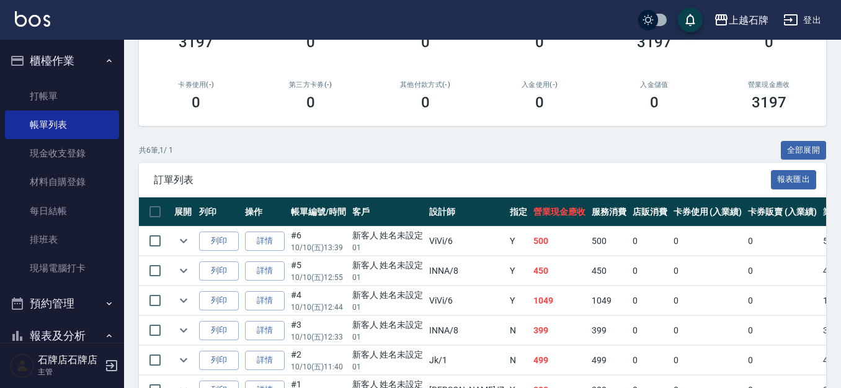
click at [229, 229] on td "列印" at bounding box center [219, 240] width 46 height 29
click at [228, 234] on button "列印" at bounding box center [219, 240] width 40 height 19
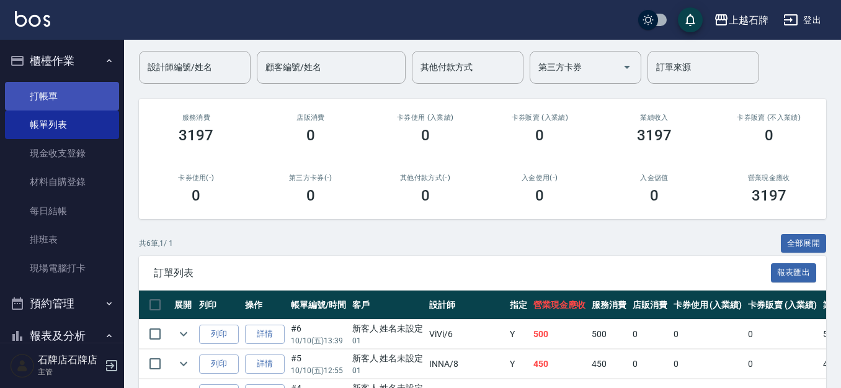
scroll to position [0, 0]
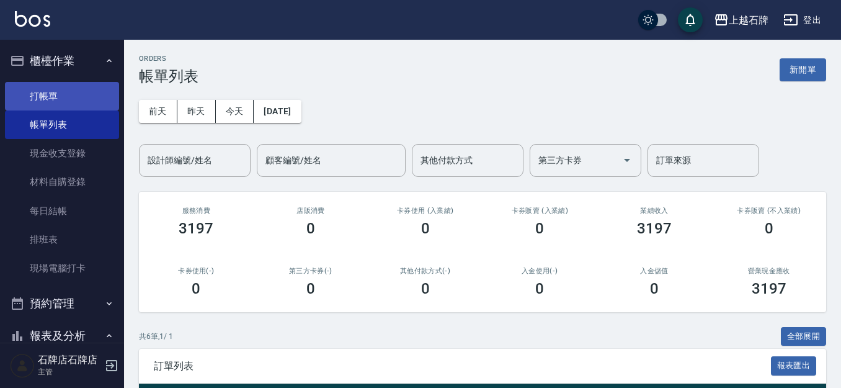
click at [44, 89] on link "打帳單" at bounding box center [62, 96] width 114 height 29
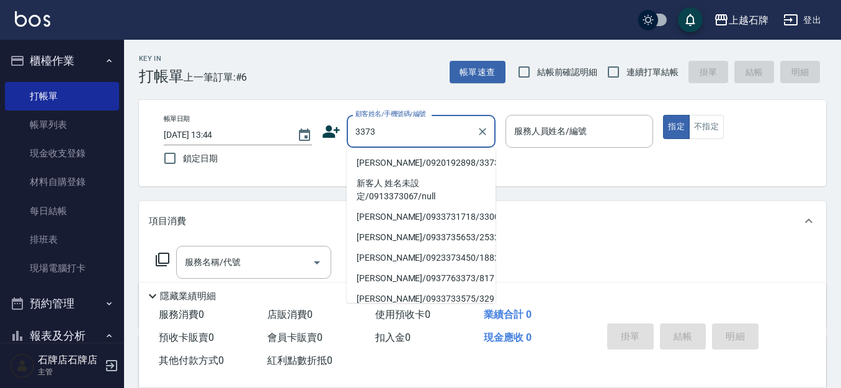
click at [422, 164] on li "[PERSON_NAME]/0920192898/3373" at bounding box center [421, 163] width 149 height 20
type input "[PERSON_NAME]/0920192898/3373"
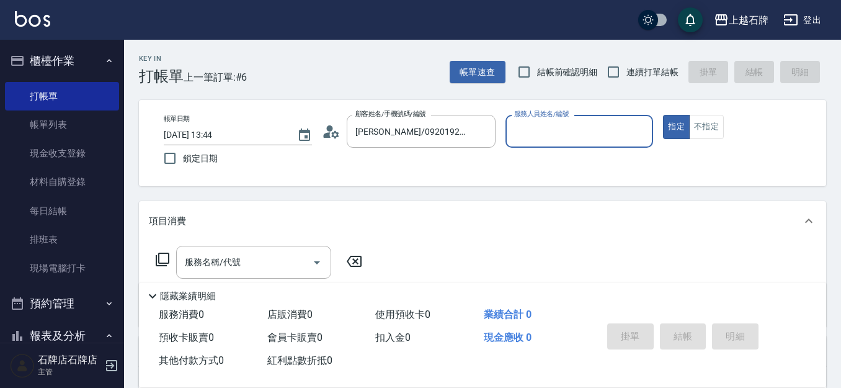
type input "[PERSON_NAME]-7"
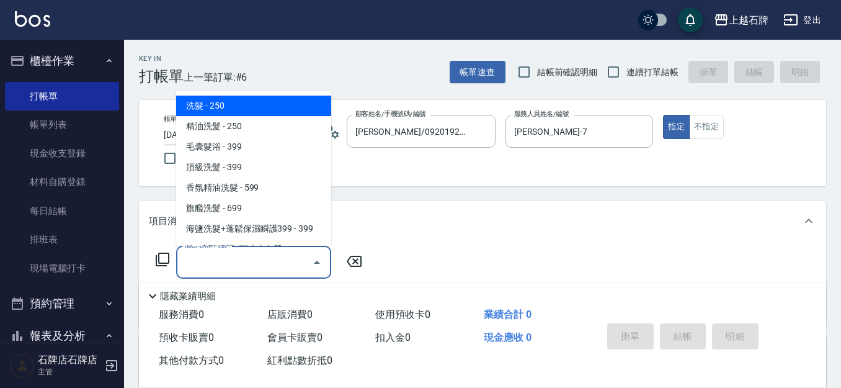
click at [237, 266] on div "服務名稱/代號 服務名稱/代號" at bounding box center [253, 262] width 155 height 33
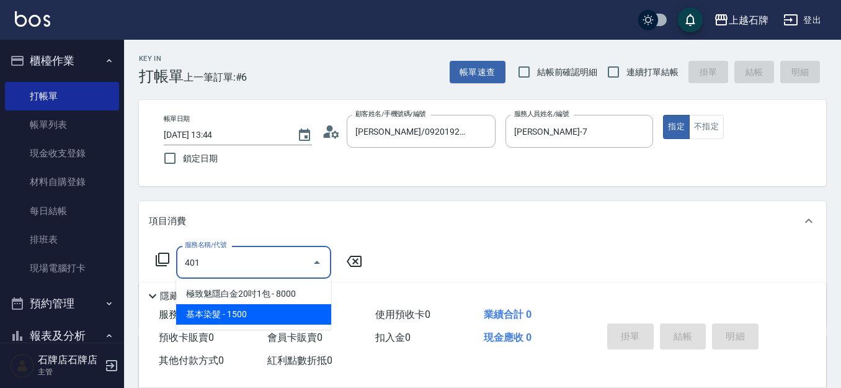
click at [263, 313] on span "基本染髮 - 1500" at bounding box center [253, 314] width 155 height 20
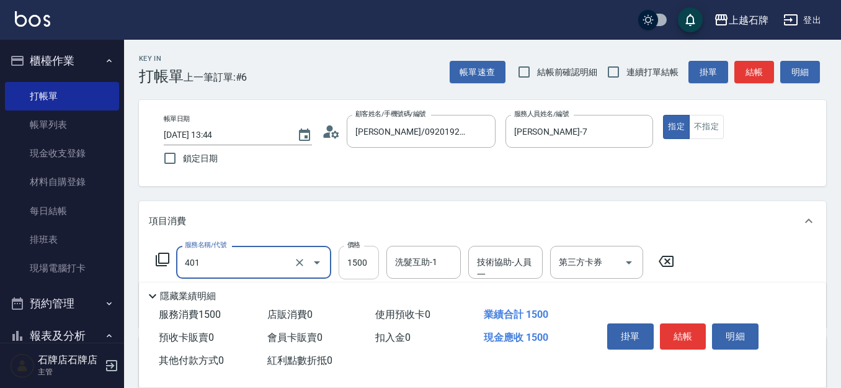
type input "基本染髮(401)"
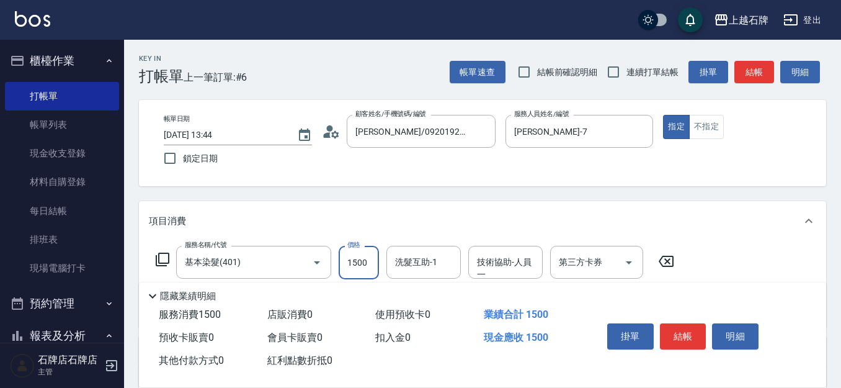
click at [373, 268] on input "1500" at bounding box center [359, 262] width 40 height 33
type input "2200"
click at [680, 330] on button "結帳" at bounding box center [683, 336] width 47 height 26
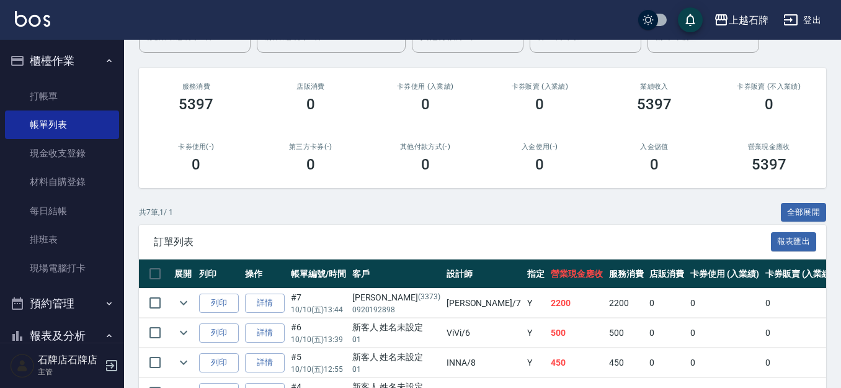
scroll to position [62, 0]
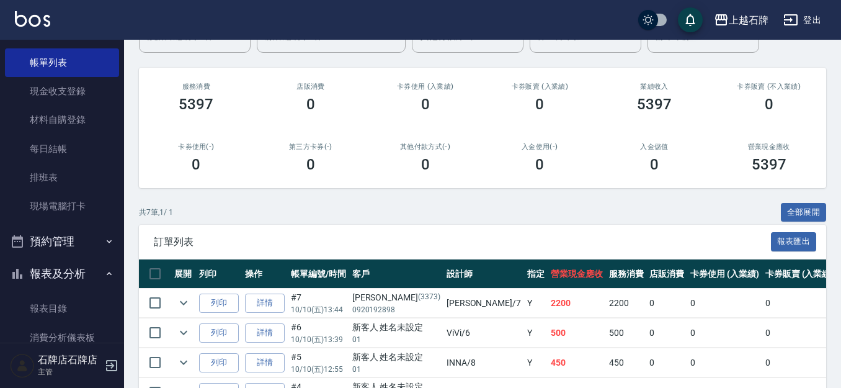
click at [65, 269] on button "報表及分析" at bounding box center [62, 273] width 114 height 32
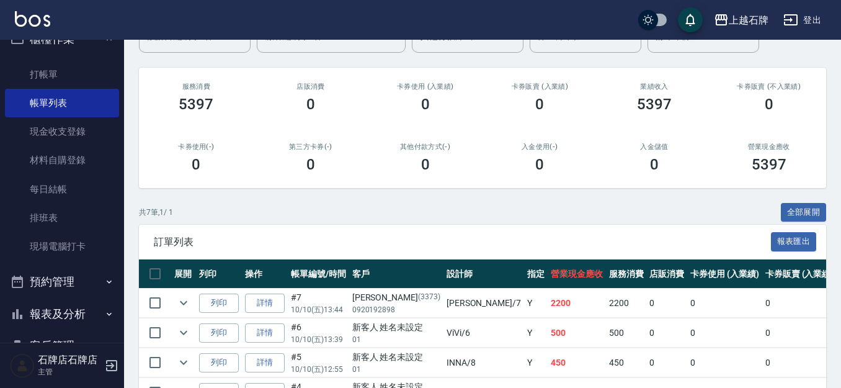
scroll to position [0, 0]
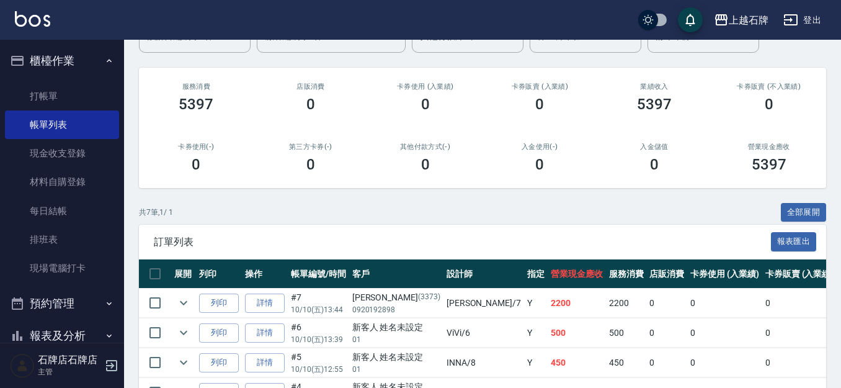
click at [53, 59] on button "櫃檯作業" at bounding box center [62, 61] width 114 height 32
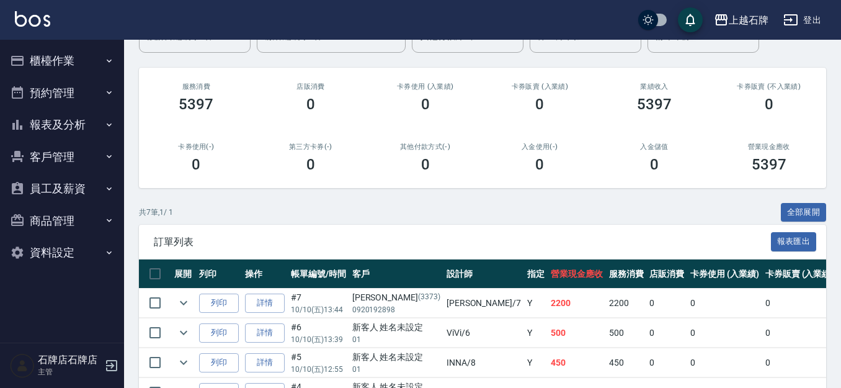
click at [40, 61] on button "櫃檯作業" at bounding box center [62, 61] width 114 height 32
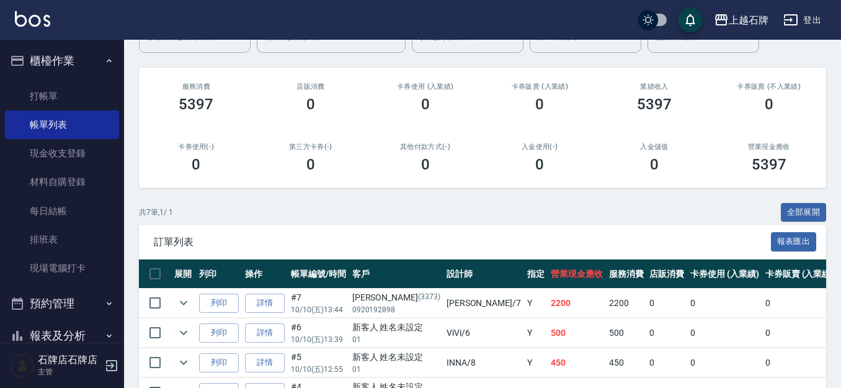
click at [46, 67] on button "櫃檯作業" at bounding box center [62, 61] width 114 height 32
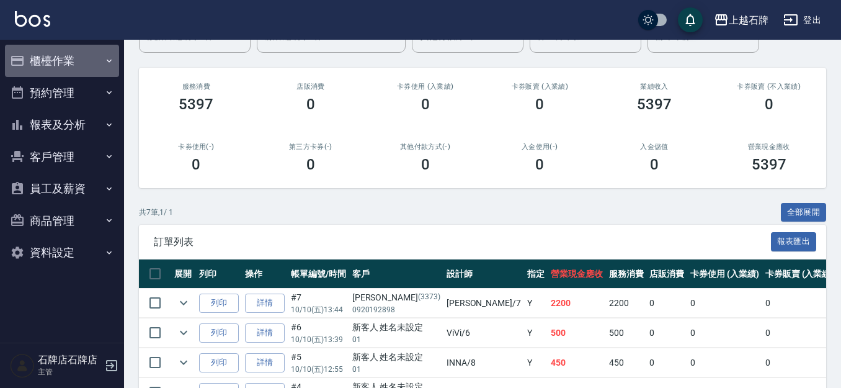
click at [46, 54] on button "櫃檯作業" at bounding box center [62, 61] width 114 height 32
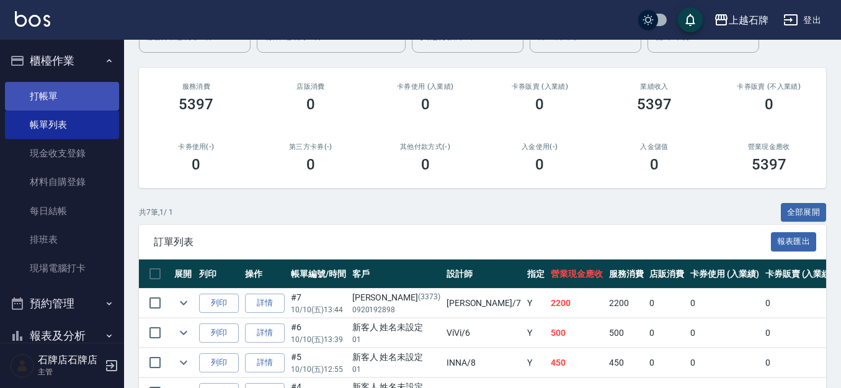
click at [58, 90] on link "打帳單" at bounding box center [62, 96] width 114 height 29
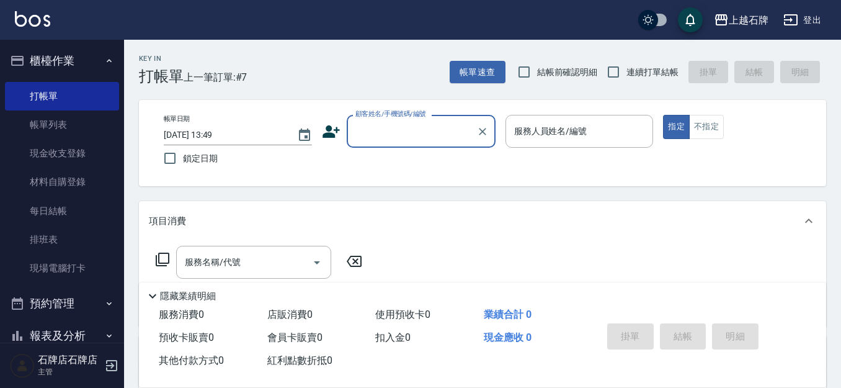
drag, startPoint x: 394, startPoint y: 123, endPoint x: 403, endPoint y: 118, distance: 10.5
click at [403, 118] on div "顧客姓名/手機號碼/編號 顧客姓名/手機號碼/編號" at bounding box center [421, 131] width 149 height 33
type input "[PERSON_NAME]/0988905121/8042"
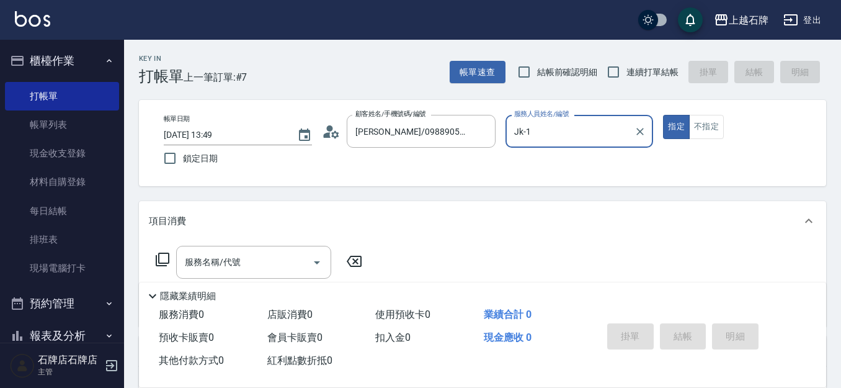
type input "Jk-1"
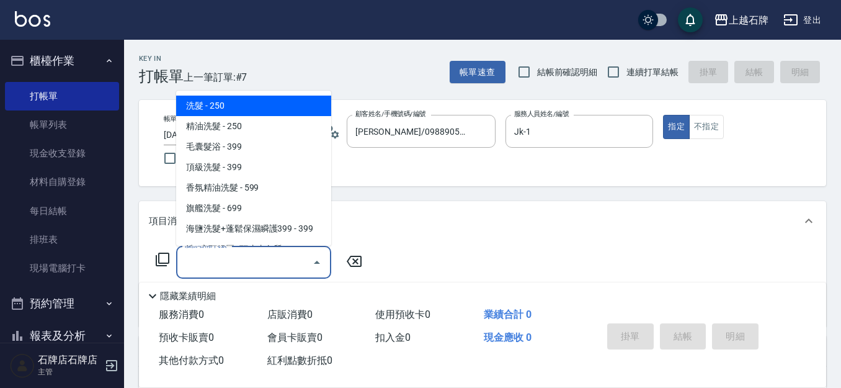
click at [239, 255] on input "服務名稱/代號" at bounding box center [244, 262] width 125 height 22
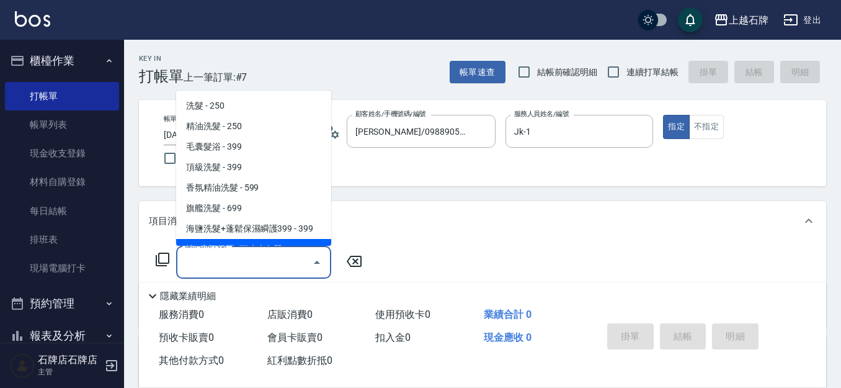
type input "＿"
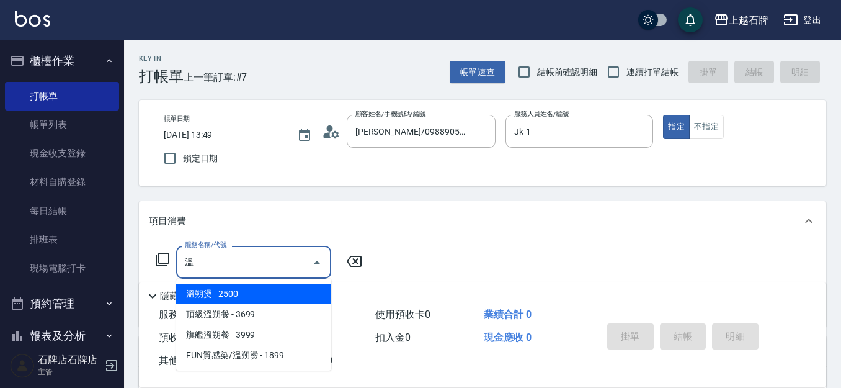
click at [314, 299] on span "溫朔燙 - 2500" at bounding box center [253, 293] width 155 height 20
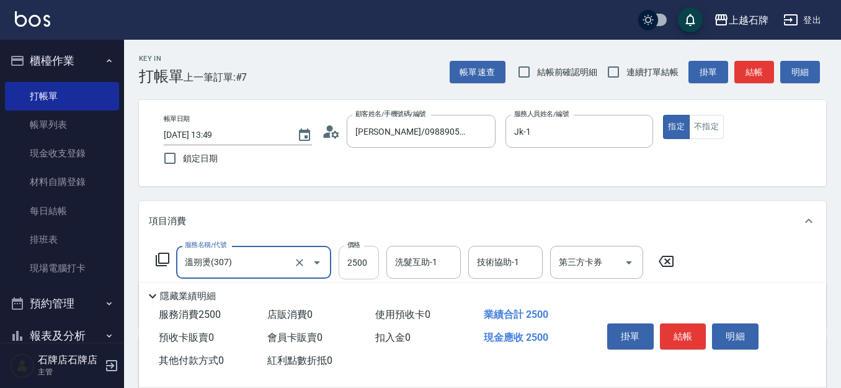
type input "溫朔燙(307)"
click at [370, 272] on input "2500" at bounding box center [359, 262] width 40 height 33
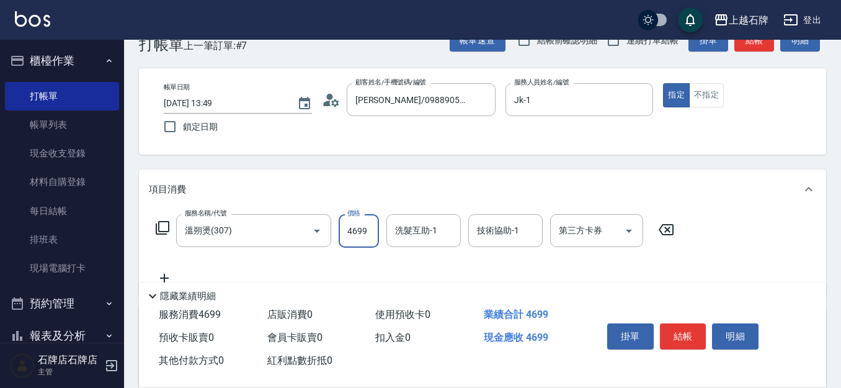
scroll to position [62, 0]
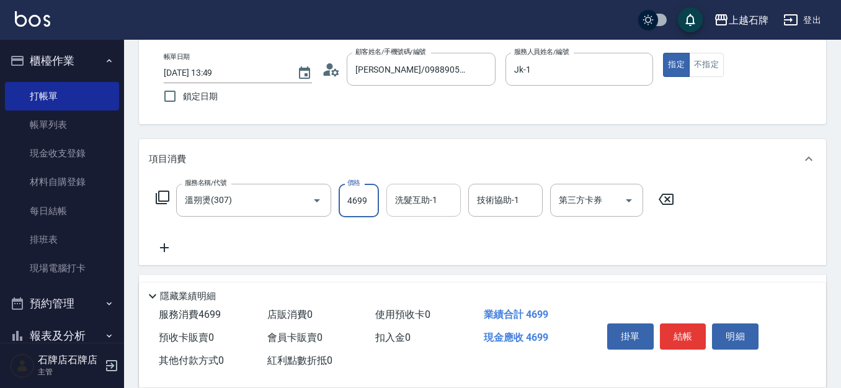
type input "4699"
click at [439, 191] on input "洗髮互助-1" at bounding box center [423, 200] width 63 height 22
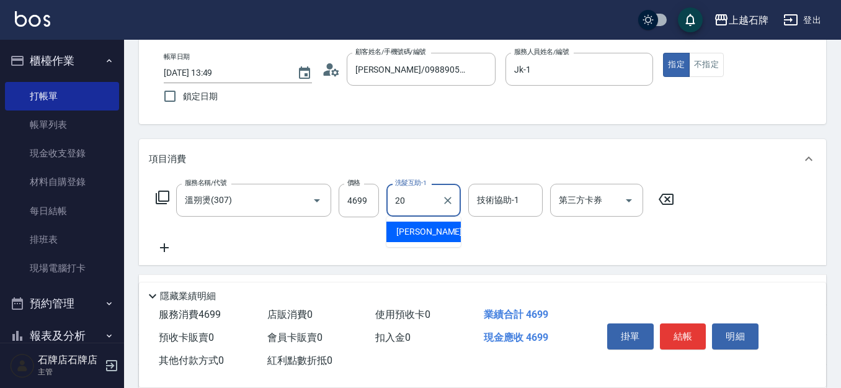
click at [447, 233] on div "[PERSON_NAME] -20" at bounding box center [423, 231] width 74 height 20
type input "[PERSON_NAME]-20"
click at [172, 251] on icon at bounding box center [164, 247] width 31 height 15
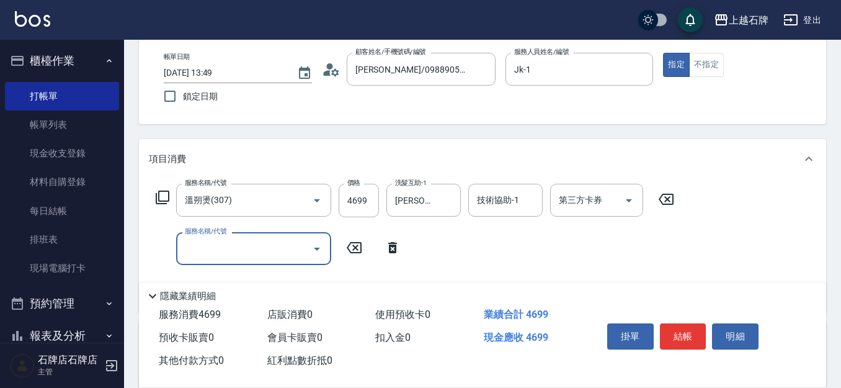
click at [213, 246] on input "服務名稱/代號" at bounding box center [244, 249] width 125 height 22
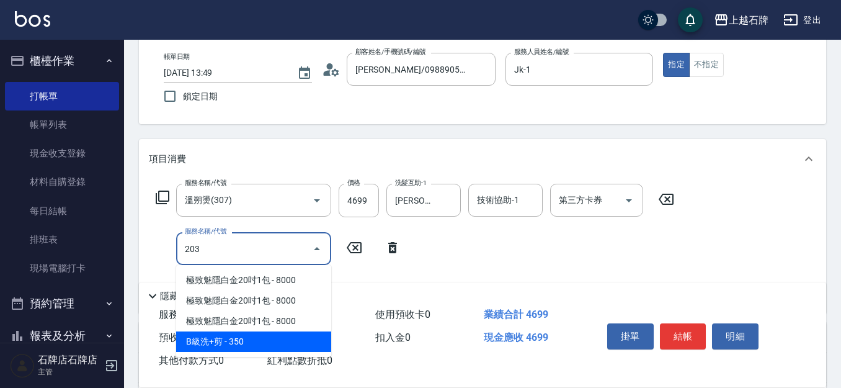
click at [244, 339] on span "B級洗+剪 - 350" at bounding box center [253, 341] width 155 height 20
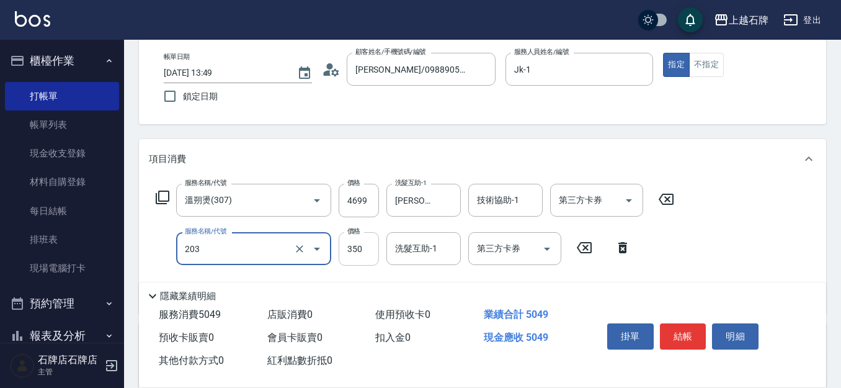
type input "B級洗+剪(203)"
click at [345, 255] on input "350" at bounding box center [359, 248] width 40 height 33
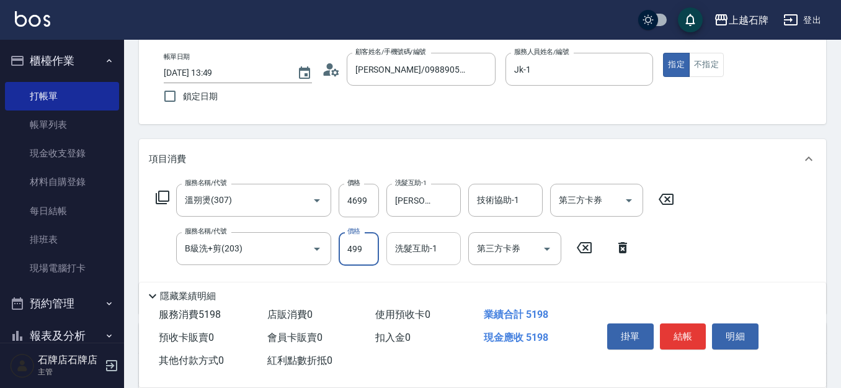
type input "499"
click at [443, 244] on input "洗髮互助-1" at bounding box center [423, 249] width 63 height 22
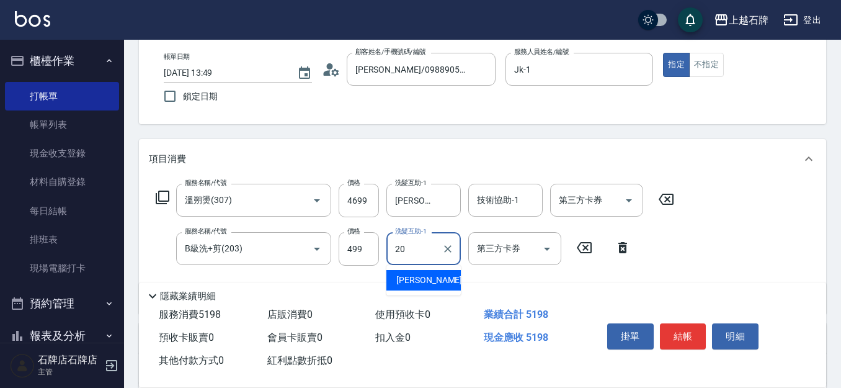
click at [437, 280] on div "[PERSON_NAME] -20" at bounding box center [423, 280] width 74 height 20
type input "[PERSON_NAME]-20"
click at [478, 201] on div "技術協助-1 技術協助-1" at bounding box center [505, 200] width 74 height 33
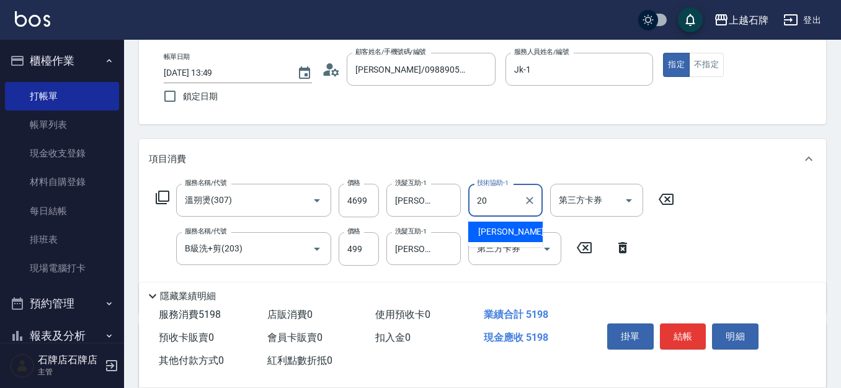
click at [522, 223] on div "[PERSON_NAME] -20" at bounding box center [505, 231] width 74 height 20
type input "[PERSON_NAME]-20"
click at [371, 235] on input "499" at bounding box center [359, 248] width 40 height 33
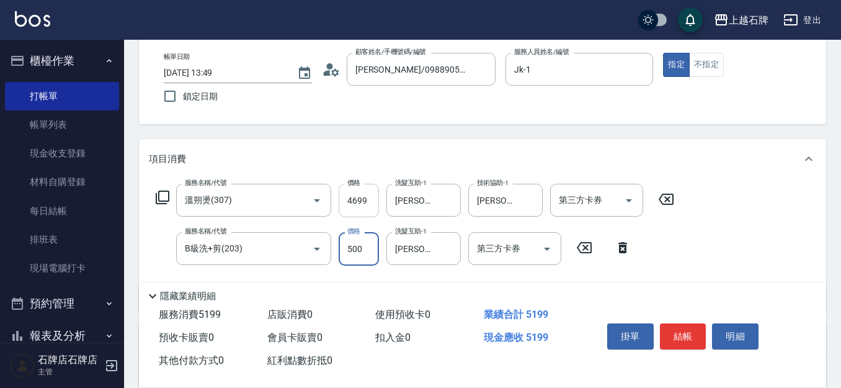
type input "500"
click at [374, 207] on input "4699" at bounding box center [359, 200] width 40 height 33
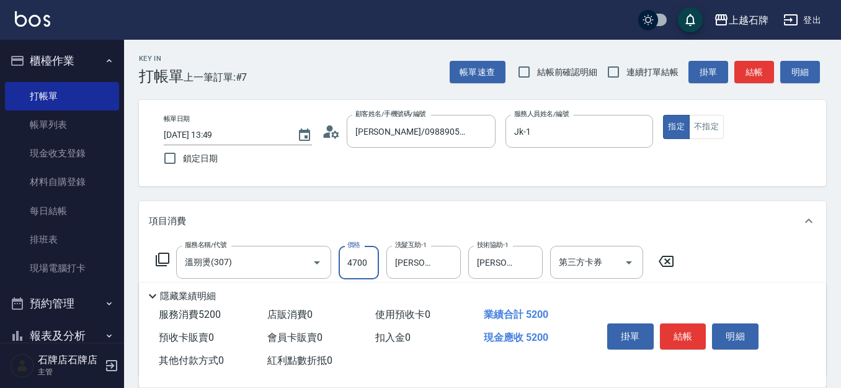
type input "4700"
click at [681, 324] on button "結帳" at bounding box center [683, 336] width 47 height 26
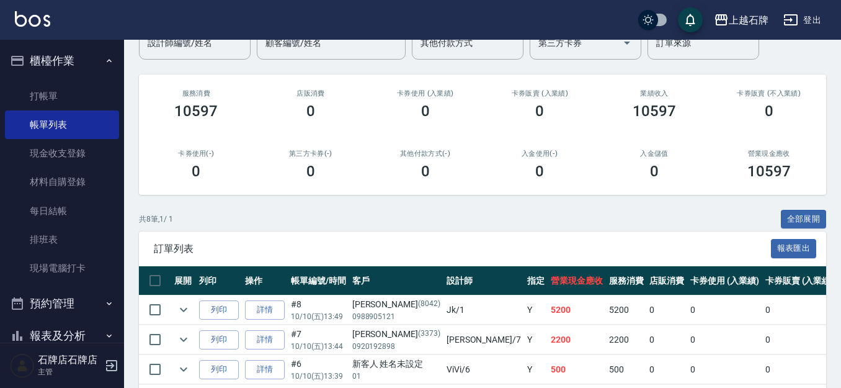
scroll to position [186, 0]
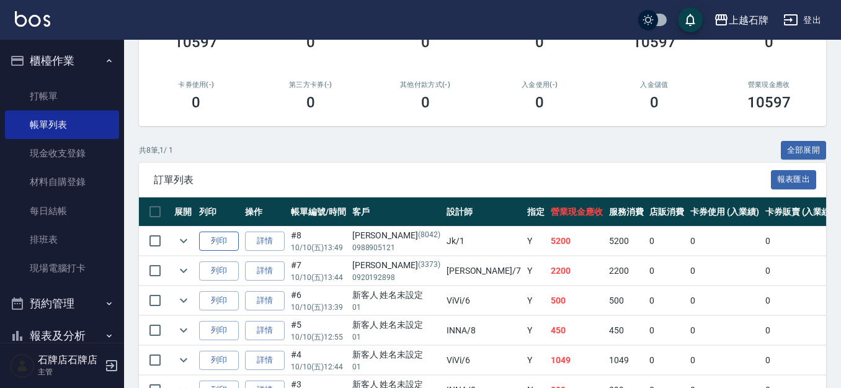
click at [230, 234] on button "列印" at bounding box center [219, 240] width 40 height 19
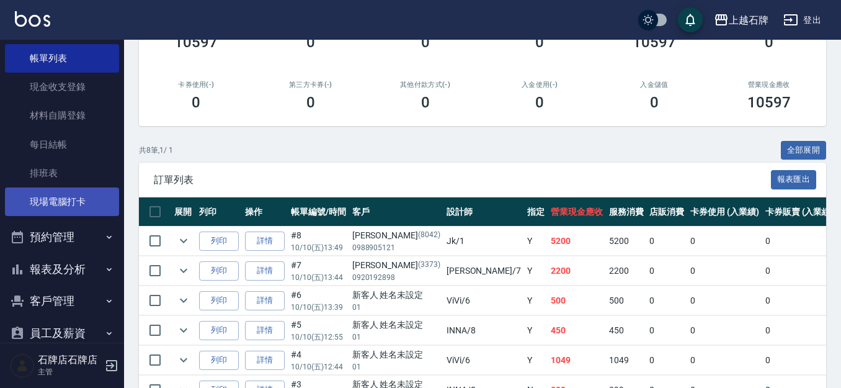
scroll to position [151, 0]
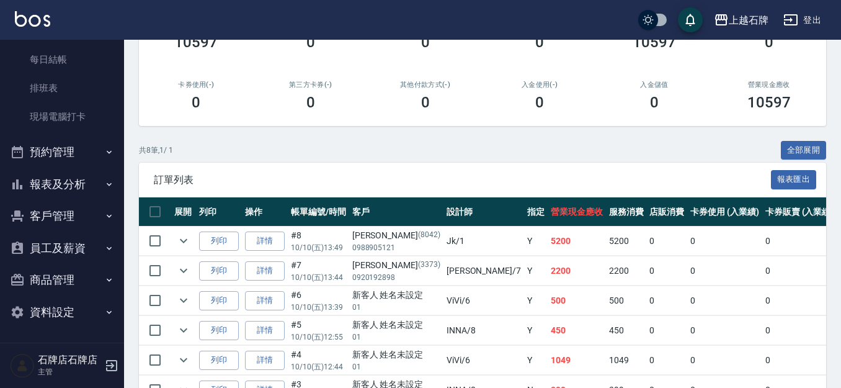
click at [0, 192] on nav "櫃檯作業 打帳單 帳單列表 現金收支登錄 材料自購登錄 每日結帳 排班表 現場電腦打卡 預約管理 預約管理 單日預約紀錄 單週預約紀錄 報表及分析 報表目錄 …" at bounding box center [62, 191] width 124 height 303
click at [6, 187] on button "報表及分析" at bounding box center [62, 184] width 114 height 32
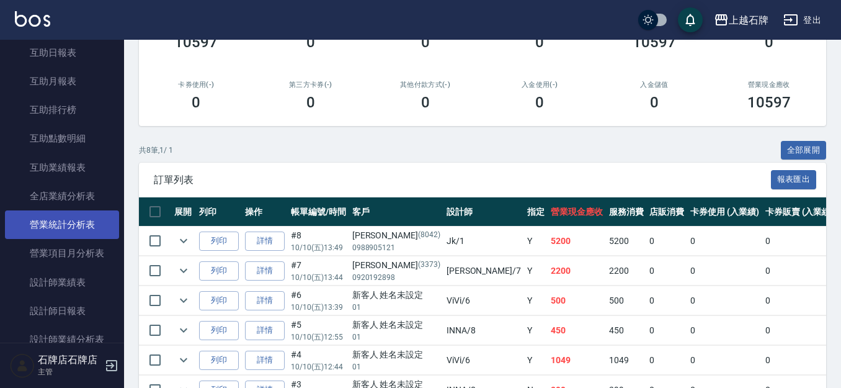
scroll to position [523, 0]
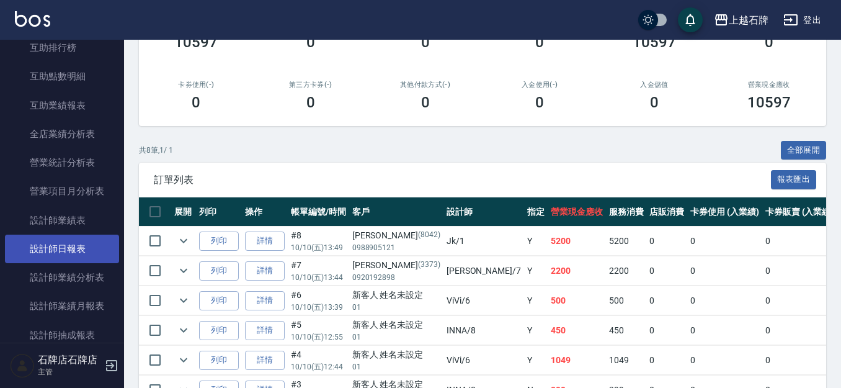
drag, startPoint x: 51, startPoint y: 252, endPoint x: 43, endPoint y: 249, distance: 8.4
click at [49, 251] on link "設計師日報表" at bounding box center [62, 248] width 114 height 29
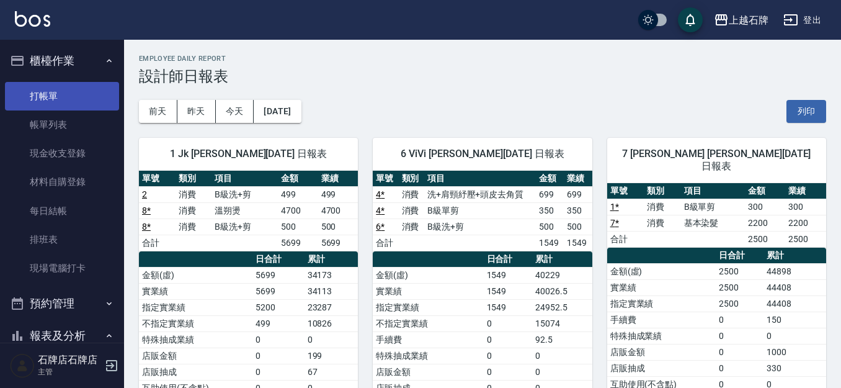
drag, startPoint x: 4, startPoint y: 92, endPoint x: 45, endPoint y: 92, distance: 40.9
click at [7, 92] on nav "櫃檯作業 打帳單 帳單列表 現金收支登錄 材料自購登錄 每日結帳 排班表 現場電腦打卡 預約管理 預約管理 單日預約紀錄 單週預約紀錄 報表及分析 報表目錄 …" at bounding box center [62, 191] width 124 height 303
click at [45, 92] on link "打帳單" at bounding box center [62, 96] width 114 height 29
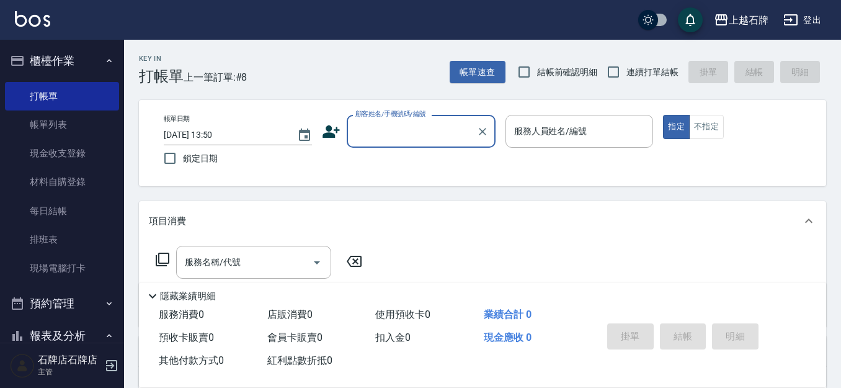
click at [368, 63] on div "Key In 打帳單 上一筆訂單:#8 帳單速查 結帳前確認明細 連續打單結帳 掛單 結帳 明細" at bounding box center [475, 62] width 702 height 45
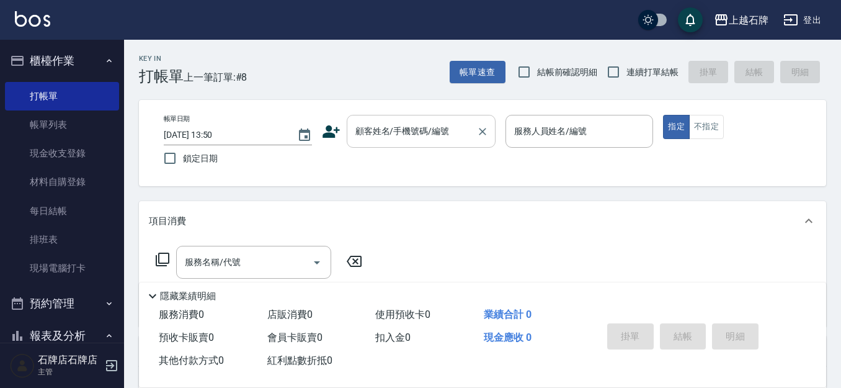
click at [424, 144] on div "顧客姓名/手機號碼/編號" at bounding box center [421, 131] width 149 height 33
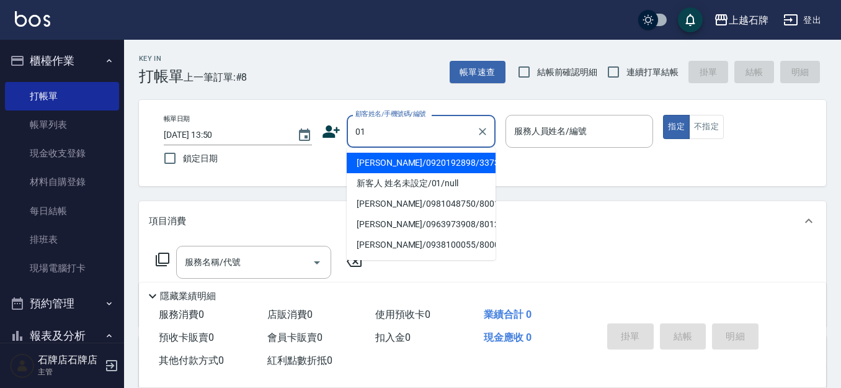
click at [394, 156] on li "[PERSON_NAME]/0920192898/3373" at bounding box center [421, 163] width 149 height 20
type input "[PERSON_NAME]/0920192898/3373"
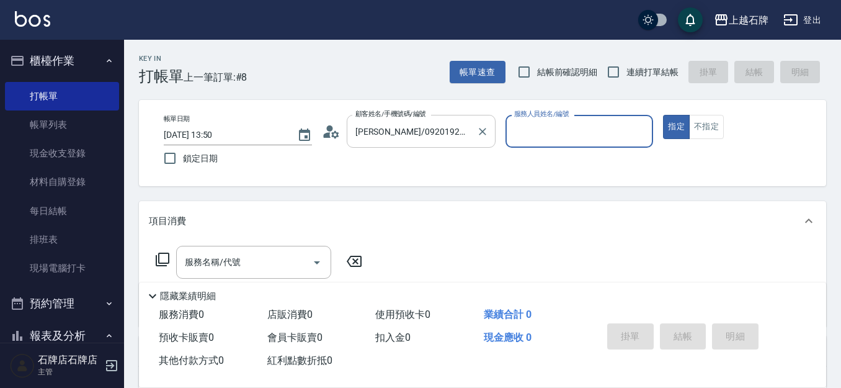
type input "[PERSON_NAME]-7"
click at [475, 141] on div at bounding box center [482, 131] width 16 height 33
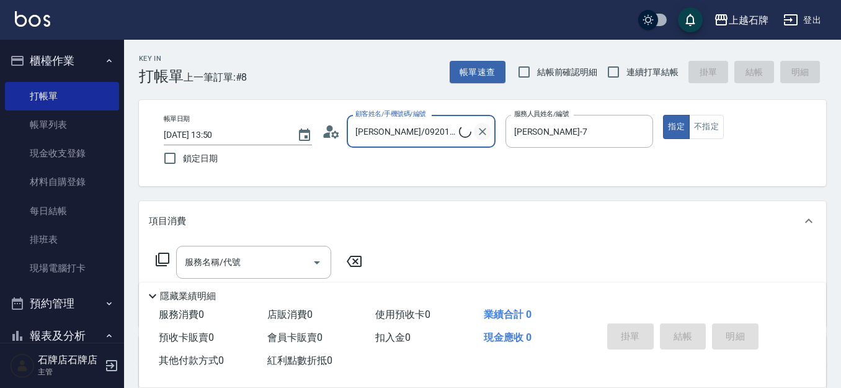
click at [478, 136] on icon "Clear" at bounding box center [482, 131] width 12 height 12
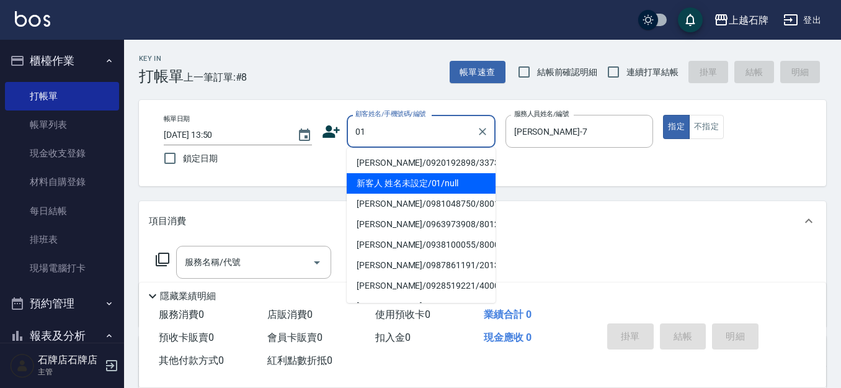
click at [412, 179] on li "新客人 姓名未設定/01/null" at bounding box center [421, 183] width 149 height 20
type input "新客人 姓名未設定/01/null"
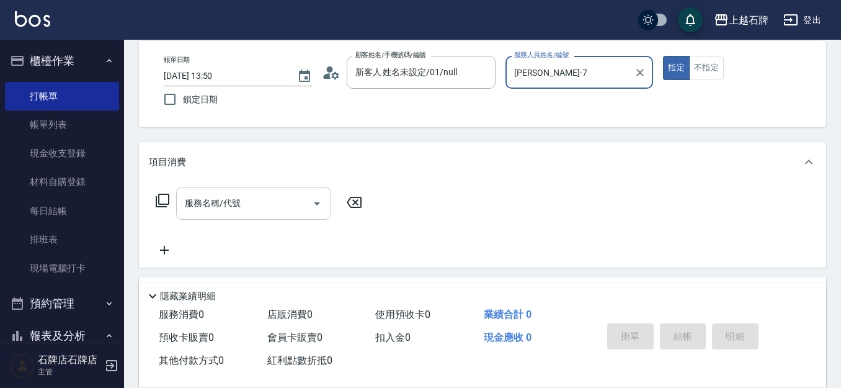
scroll to position [62, 0]
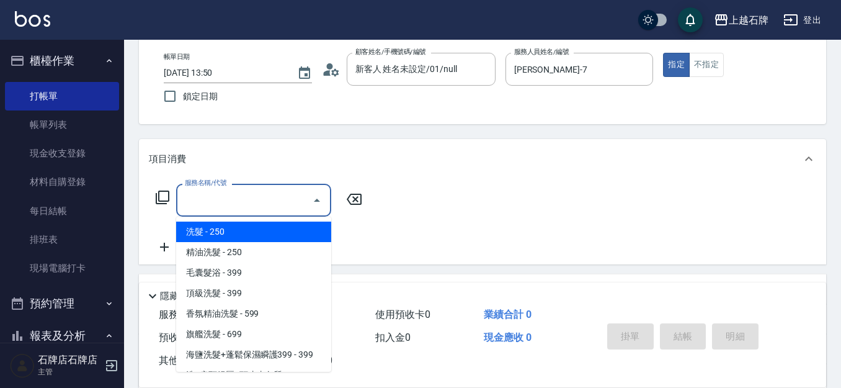
click at [249, 203] on input "服務名稱/代號" at bounding box center [244, 200] width 125 height 22
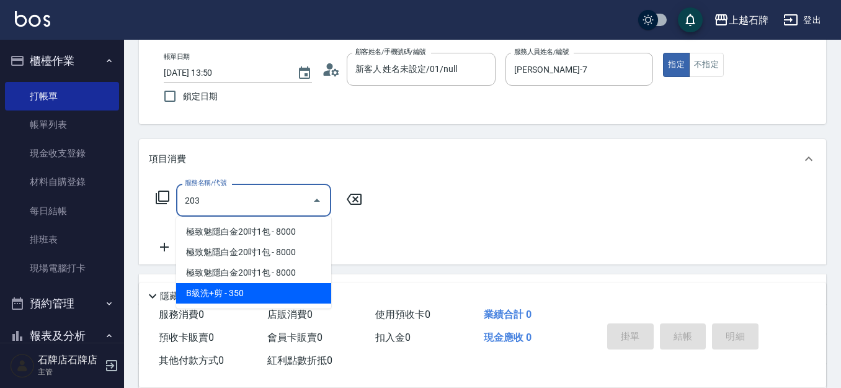
click at [268, 288] on span "B級洗+剪 - 350" at bounding box center [253, 293] width 155 height 20
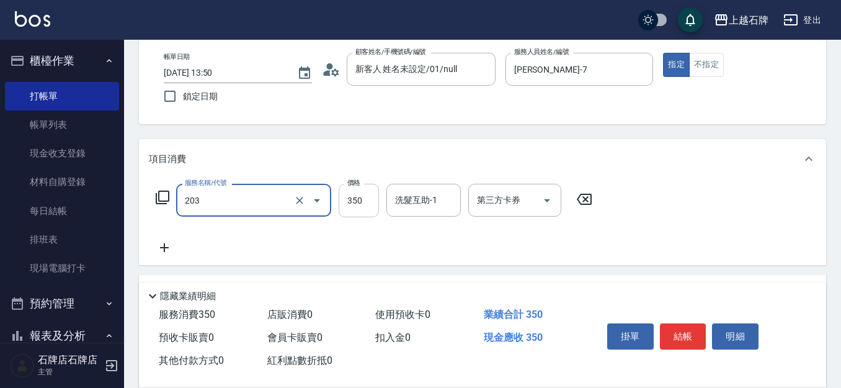
type input "B級洗+剪(203)"
click at [356, 202] on input "350" at bounding box center [359, 200] width 40 height 33
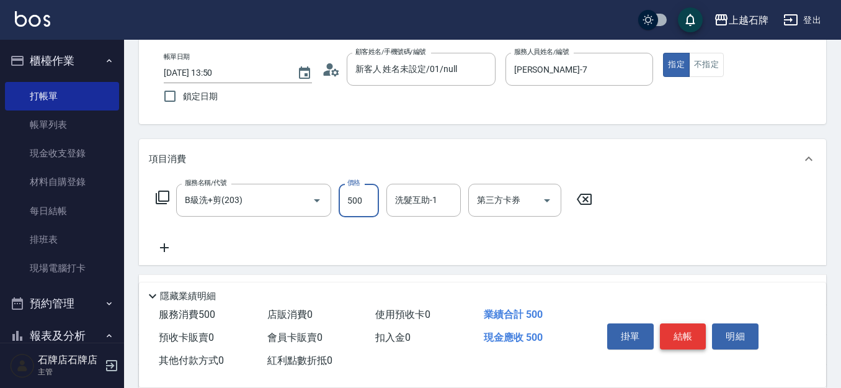
type input "500"
click at [691, 334] on button "結帳" at bounding box center [683, 336] width 47 height 26
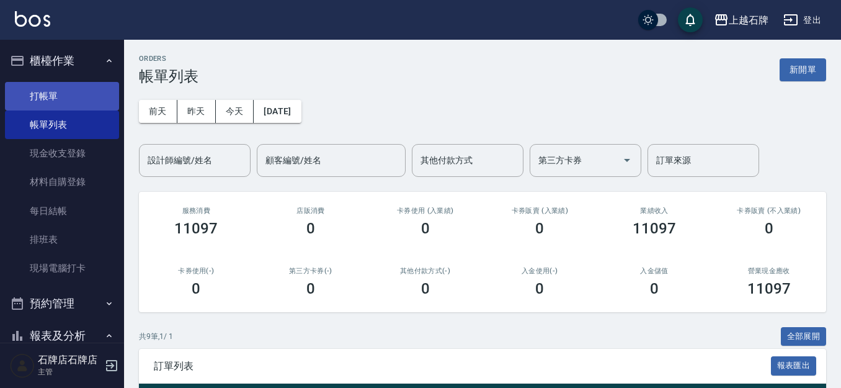
click at [36, 102] on link "打帳單" at bounding box center [62, 96] width 114 height 29
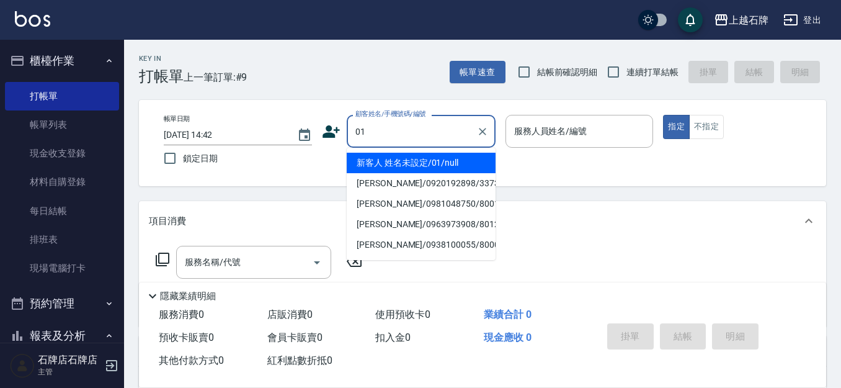
click at [393, 162] on li "新客人 姓名未設定/01/null" at bounding box center [421, 163] width 149 height 20
type input "新客人 姓名未設定/01/null"
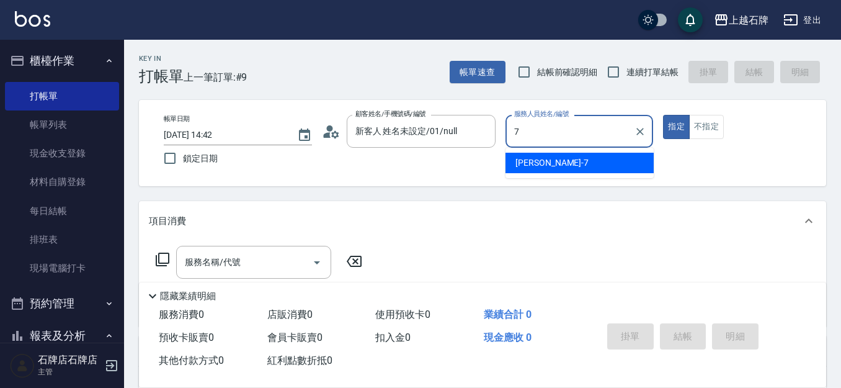
click at [563, 169] on div "[PERSON_NAME] -7" at bounding box center [579, 163] width 148 height 20
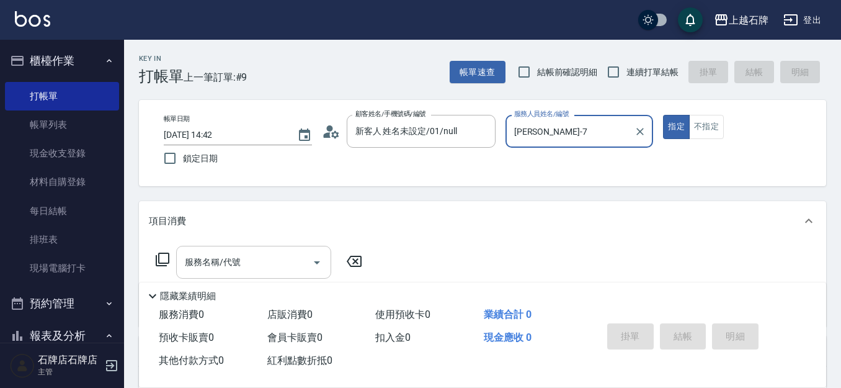
type input "[PERSON_NAME]-7"
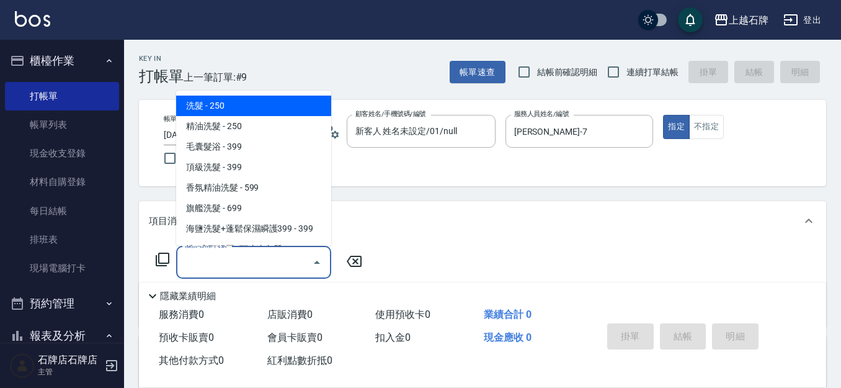
click at [267, 264] on input "服務名稱/代號" at bounding box center [244, 262] width 125 height 22
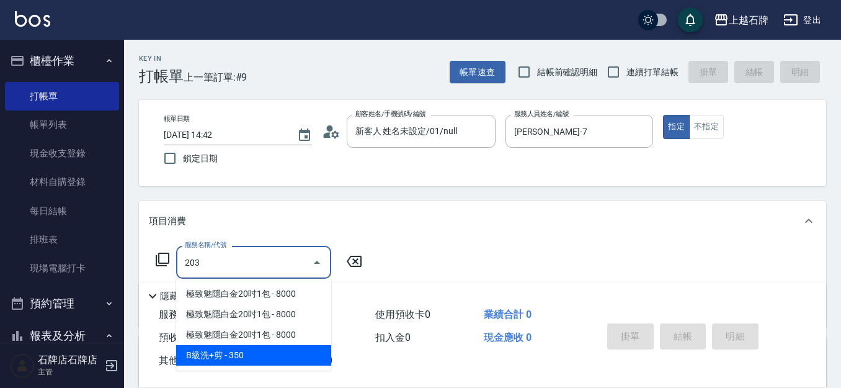
drag, startPoint x: 293, startPoint y: 347, endPoint x: 336, endPoint y: 309, distance: 58.0
click at [293, 347] on span "B級洗+剪 - 350" at bounding box center [253, 355] width 155 height 20
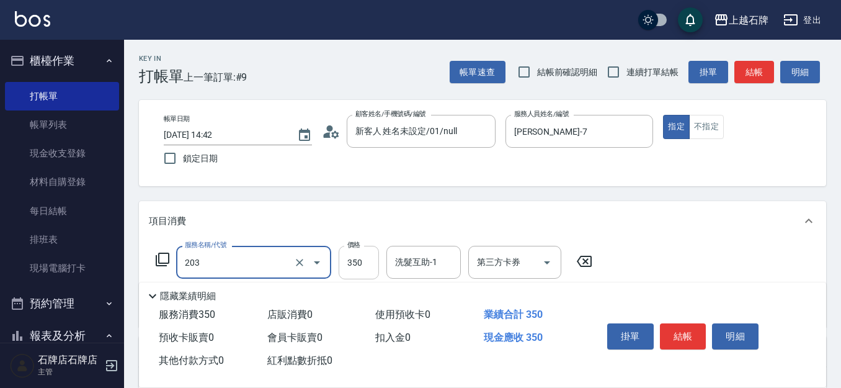
type input "B級洗+剪(203)"
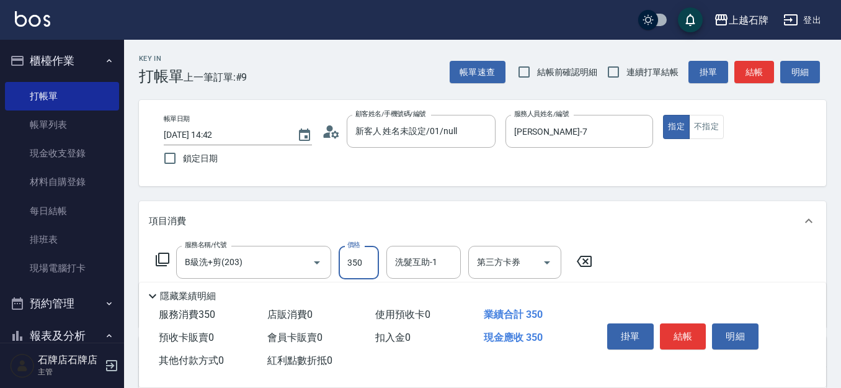
click at [363, 259] on input "350" at bounding box center [359, 262] width 40 height 33
type input "500"
click at [702, 334] on button "結帳" at bounding box center [683, 336] width 47 height 26
